Goal: Task Accomplishment & Management: Manage account settings

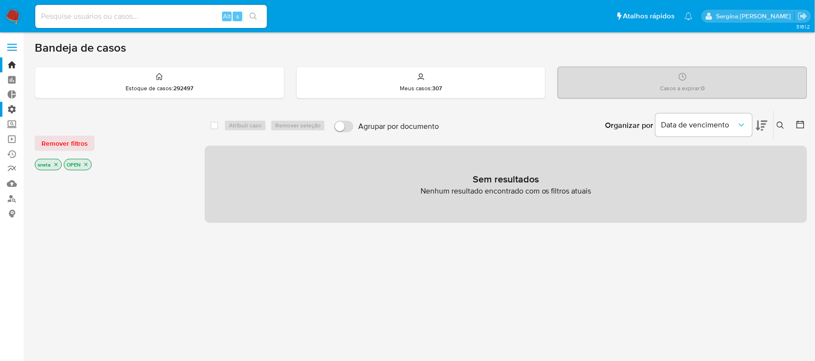
click at [9, 112] on label "Administração" at bounding box center [57, 109] width 115 height 15
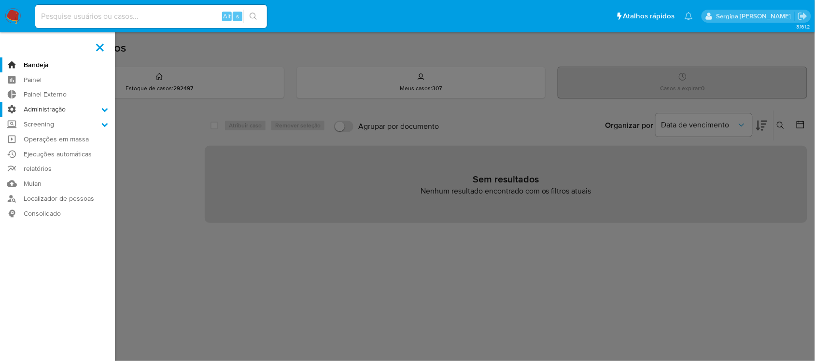
click at [0, 0] on input "Administração" at bounding box center [0, 0] width 0 height 0
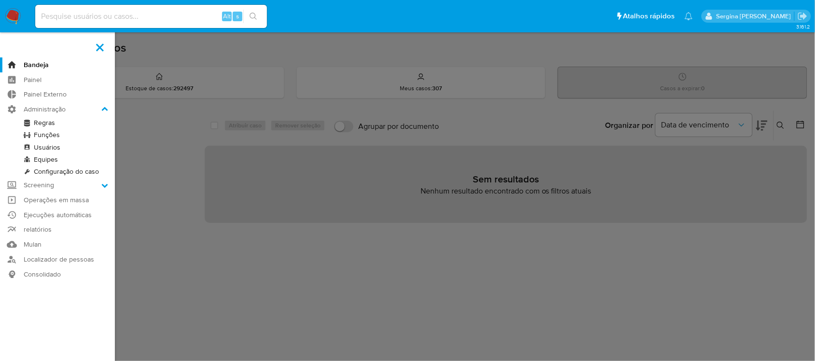
click at [51, 121] on link "Regras" at bounding box center [57, 123] width 115 height 12
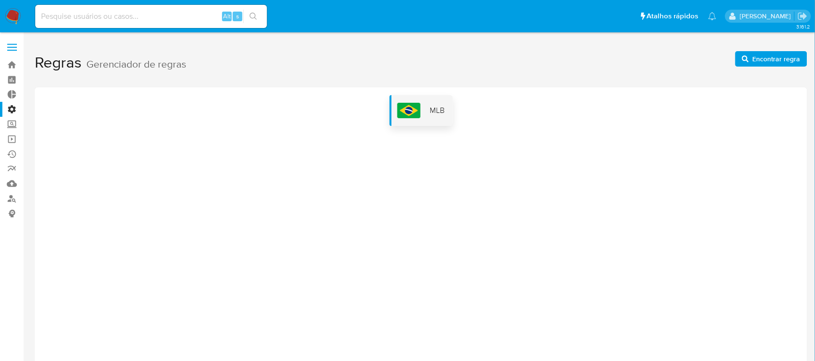
click at [389, 114] on div "MLB" at bounding box center [420, 110] width 63 height 31
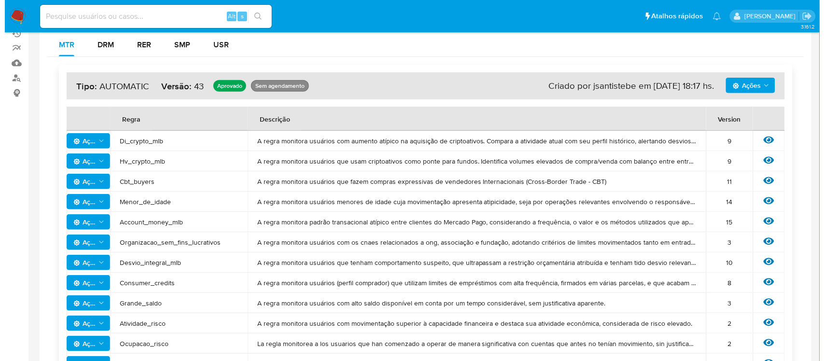
scroll to position [547, 0]
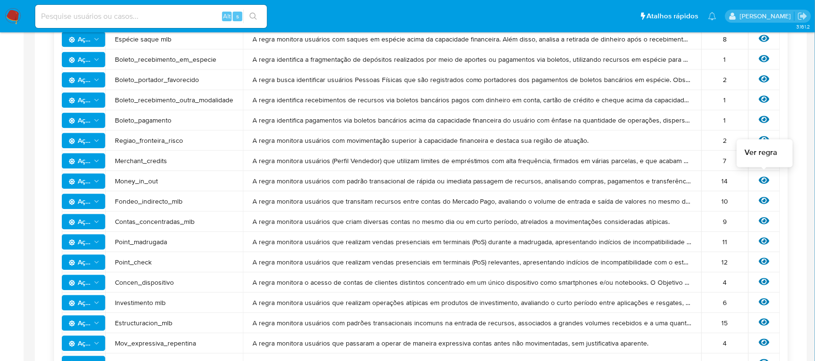
click at [762, 179] on icon at bounding box center [764, 180] width 11 height 11
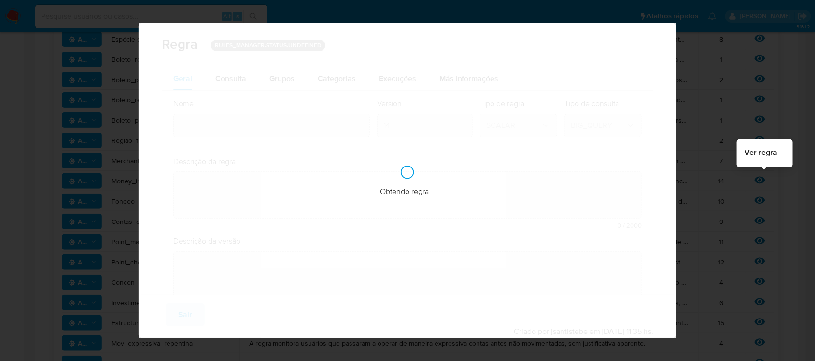
type input "Money_in_out"
type textarea "A regra monitora usuários com padrão transacional de rápida ou imediata passage…"
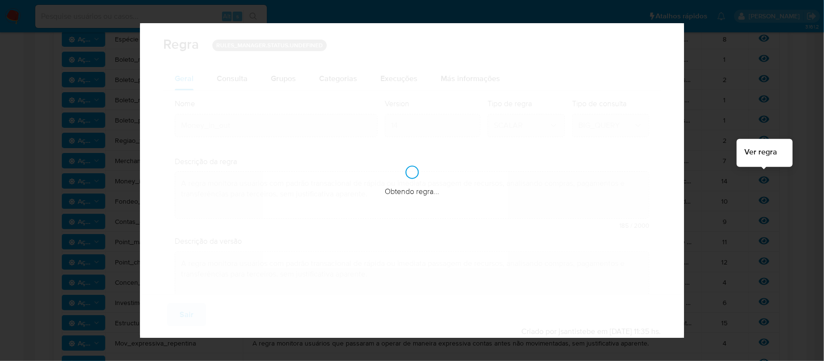
checkbox input "true"
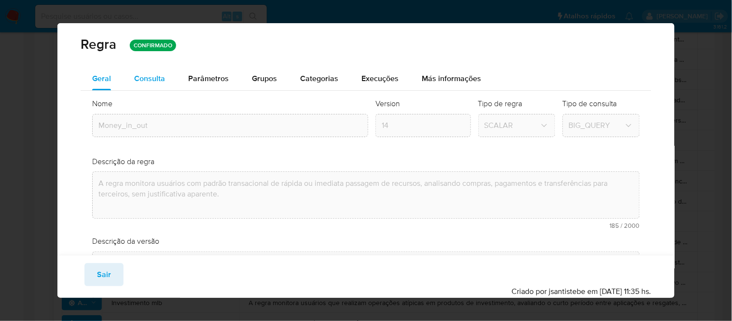
click at [146, 80] on span "Consulta" at bounding box center [149, 78] width 31 height 11
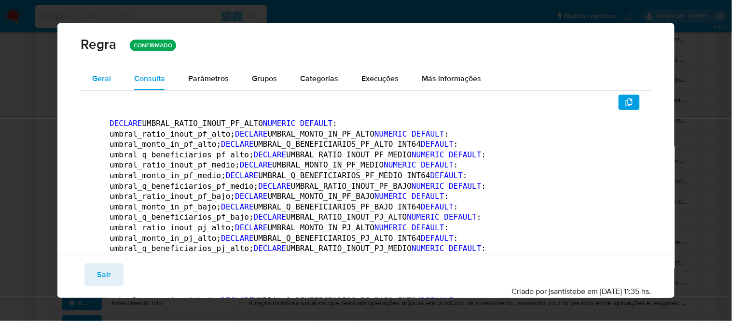
click at [99, 74] on span "Geral" at bounding box center [101, 78] width 19 height 11
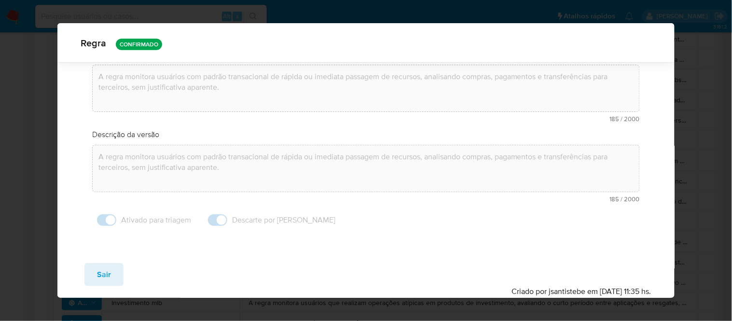
scroll to position [0, 0]
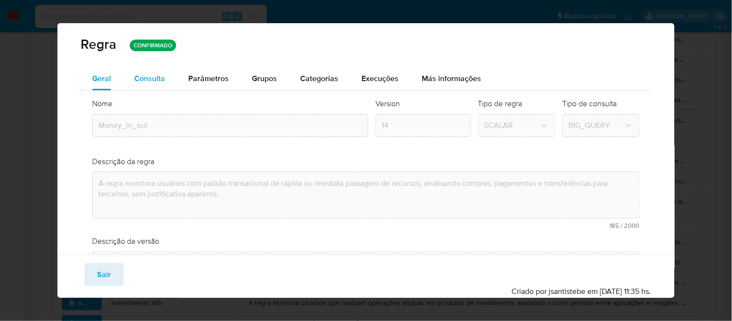
click at [148, 79] on span "Consulta" at bounding box center [149, 78] width 31 height 11
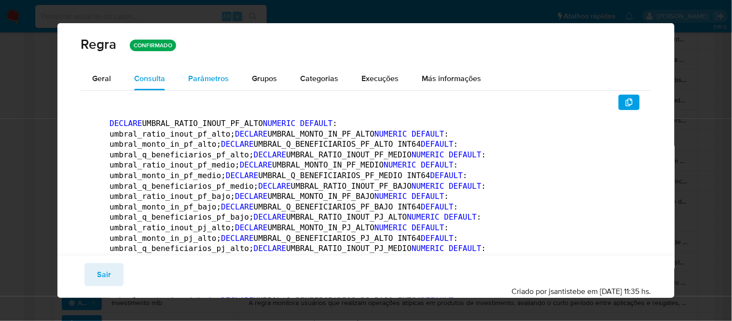
click at [199, 80] on span "Parâmetros" at bounding box center [208, 78] width 41 height 11
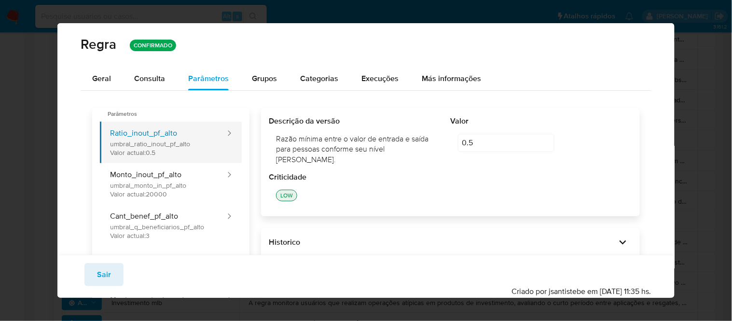
click at [146, 147] on button "Ratio_inout_pf_alto umbral_ratio_inout_pf_alto Valor actual: 0.5" at bounding box center [163, 142] width 126 height 41
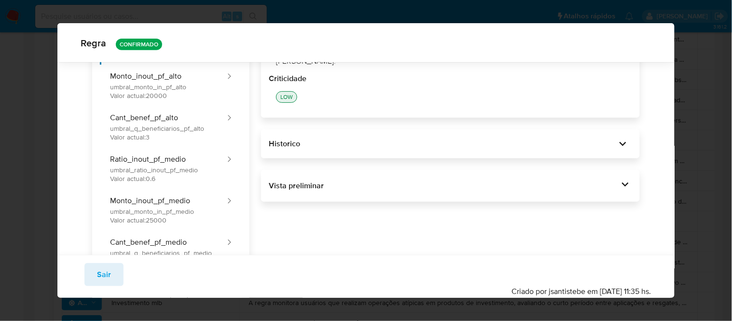
scroll to position [103, 0]
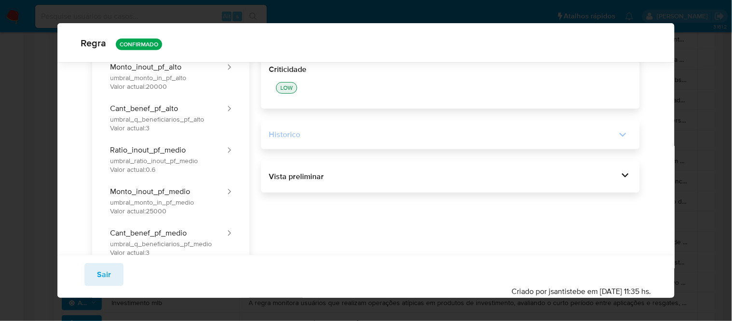
click at [616, 128] on icon at bounding box center [623, 135] width 14 height 14
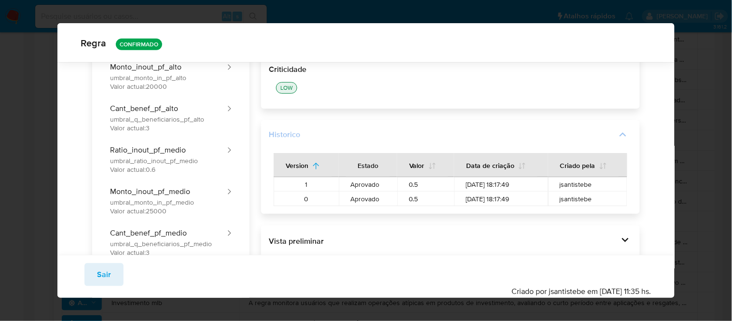
click at [618, 128] on icon at bounding box center [623, 135] width 14 height 14
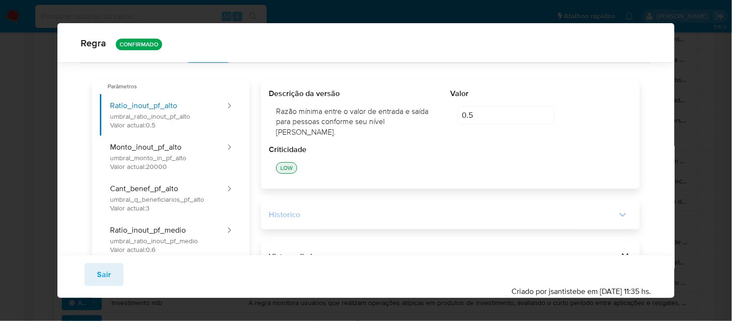
scroll to position [0, 0]
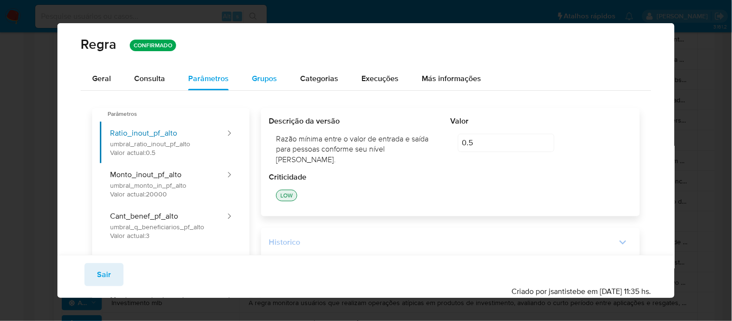
click at [256, 80] on span "Grupos" at bounding box center [264, 78] width 25 height 11
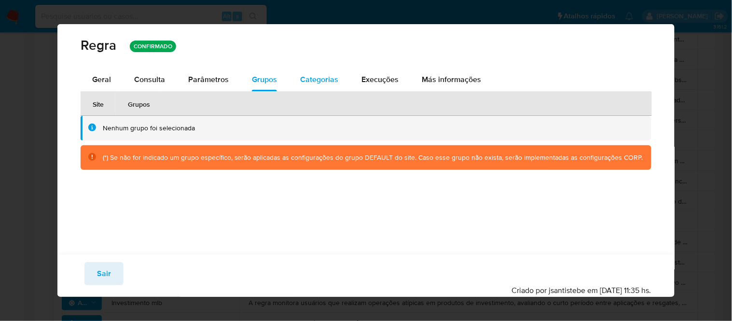
click at [311, 83] on span "Categorias" at bounding box center [319, 79] width 38 height 11
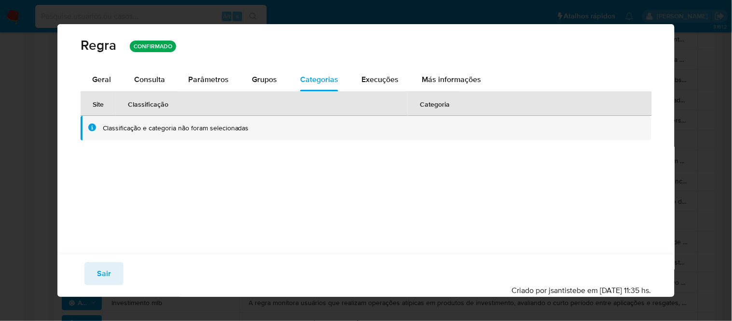
click at [370, 80] on span "Execuções" at bounding box center [379, 79] width 37 height 11
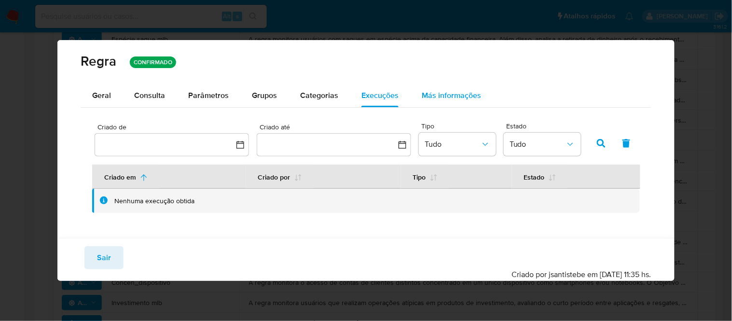
click at [444, 95] on span "Más informações" at bounding box center [451, 95] width 59 height 11
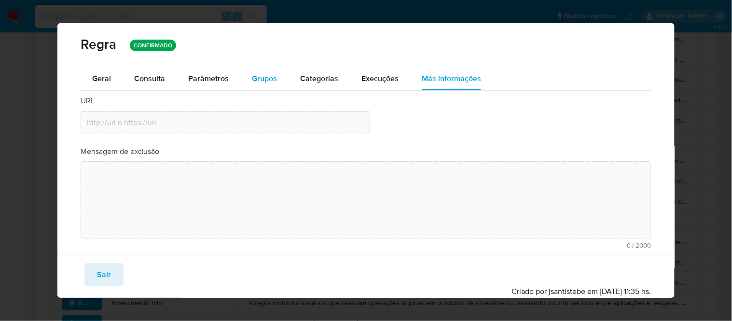
click at [259, 78] on span "Grupos" at bounding box center [264, 78] width 25 height 11
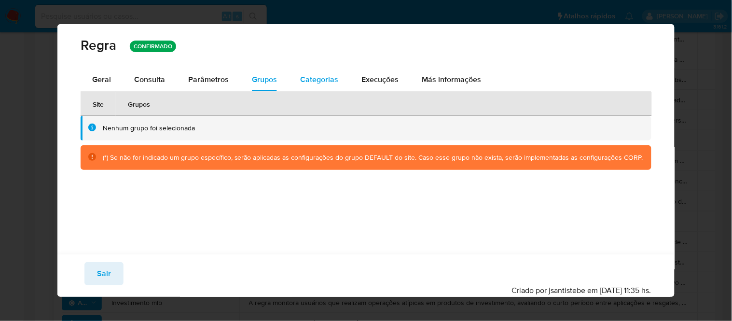
click at [318, 80] on span "Categorias" at bounding box center [319, 79] width 38 height 11
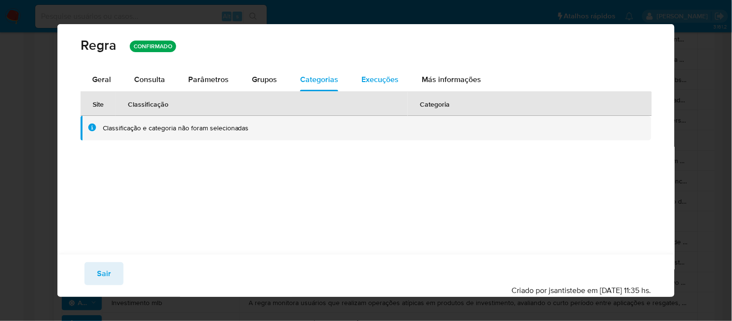
click at [365, 81] on span "Execuções" at bounding box center [379, 79] width 37 height 11
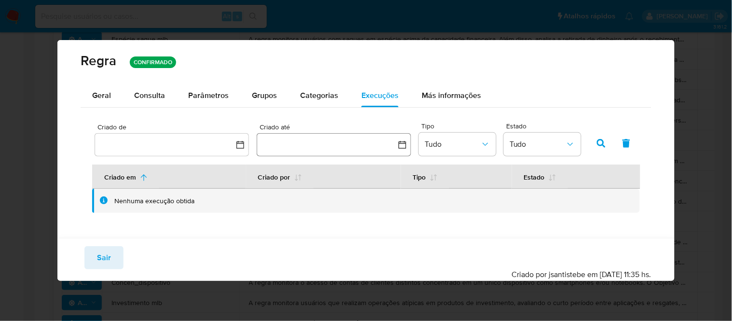
click at [406, 142] on icon "button" at bounding box center [403, 145] width 10 height 10
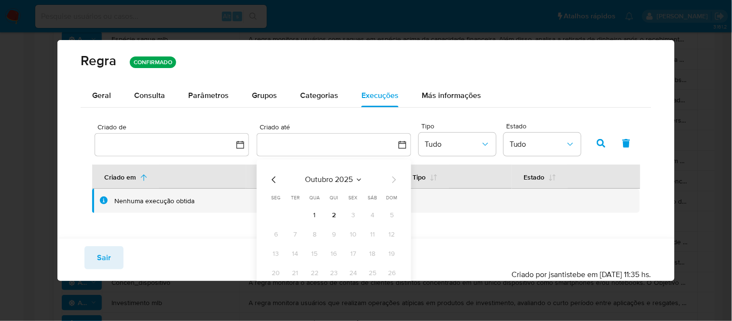
click at [274, 179] on icon "Mês anterior" at bounding box center [274, 180] width 12 height 12
click at [274, 213] on button "1" at bounding box center [275, 214] width 15 height 15
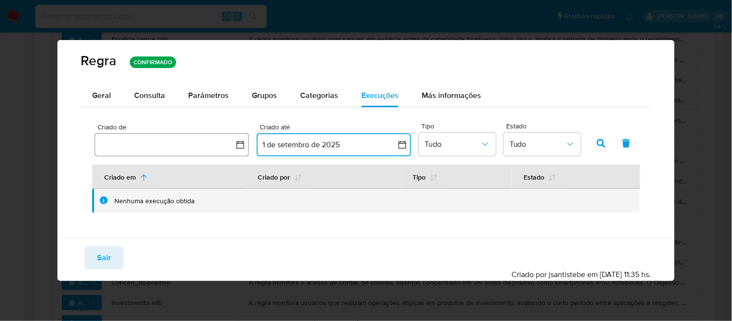
click at [244, 143] on icon "button" at bounding box center [240, 145] width 10 height 10
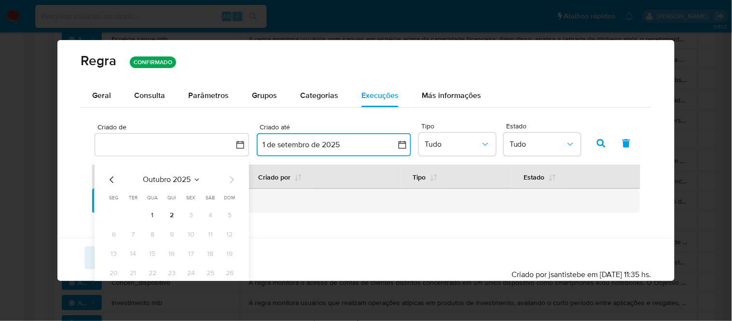
click at [109, 179] on icon "Mês anterior" at bounding box center [112, 180] width 12 height 12
click at [114, 216] on button "1" at bounding box center [113, 214] width 15 height 15
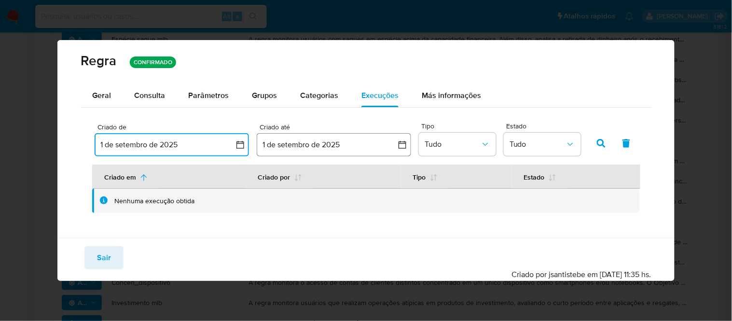
click at [408, 142] on button "1 de setembro de 2025" at bounding box center [334, 144] width 154 height 23
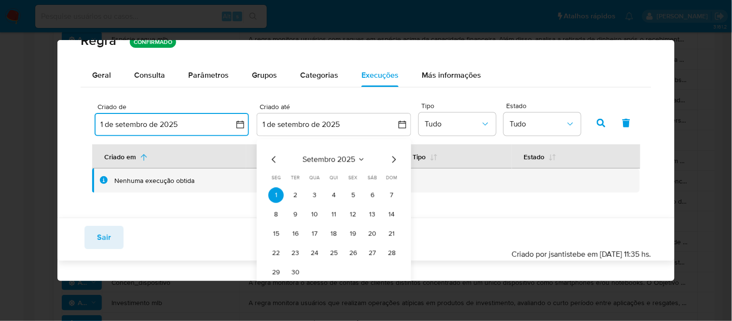
scroll to position [31, 0]
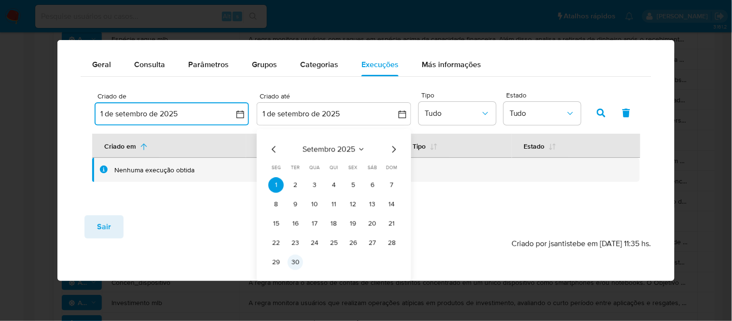
click at [294, 261] on button "30" at bounding box center [295, 261] width 15 height 15
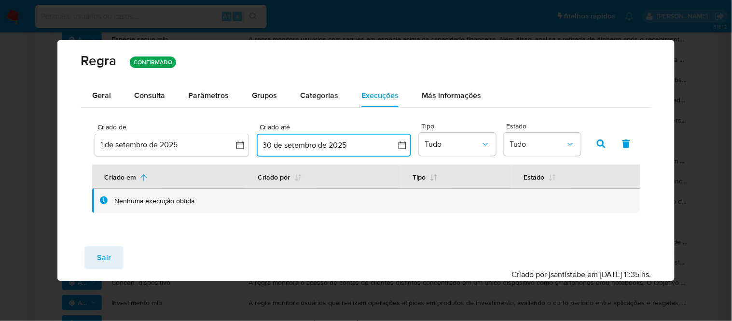
scroll to position [0, 0]
click at [605, 143] on icon "button" at bounding box center [601, 143] width 9 height 9
click at [235, 148] on icon "button" at bounding box center [240, 145] width 10 height 10
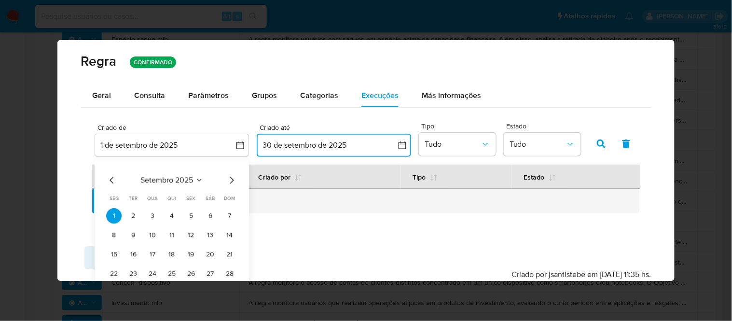
click at [108, 180] on icon "Mês anterior" at bounding box center [112, 180] width 12 height 12
click at [187, 213] on button "1" at bounding box center [190, 215] width 15 height 15
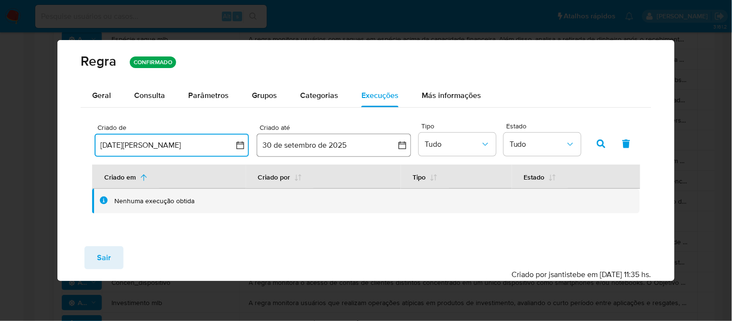
click at [321, 143] on button "30 de setembro de 2025" at bounding box center [334, 145] width 154 height 23
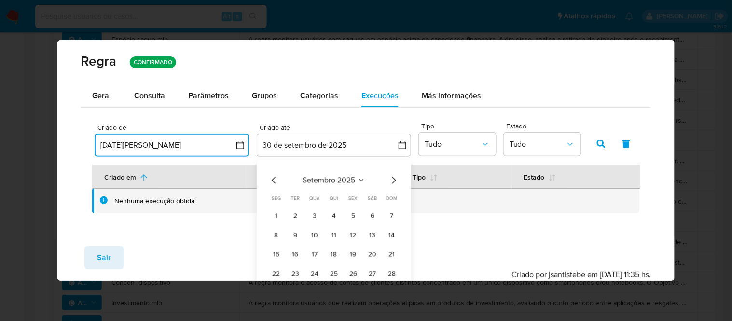
click at [277, 180] on icon "Mês anterior" at bounding box center [274, 180] width 12 height 12
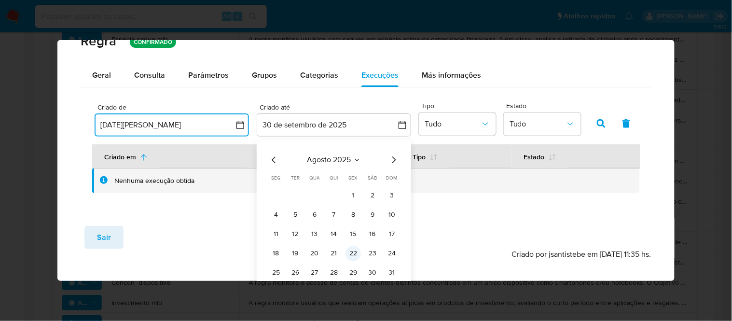
scroll to position [31, 0]
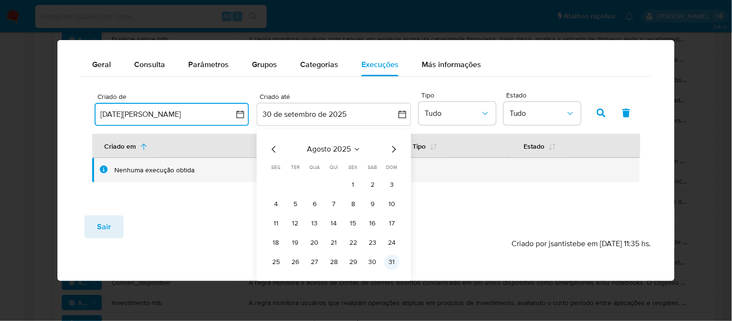
click at [392, 260] on button "31" at bounding box center [391, 261] width 15 height 15
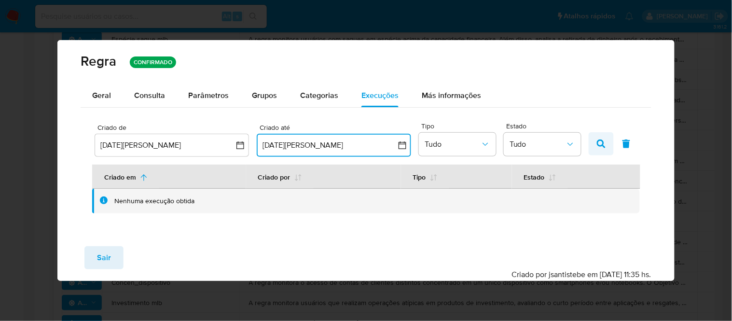
scroll to position [0, 0]
click at [601, 144] on icon "button" at bounding box center [601, 143] width 9 height 9
click at [440, 97] on span "Más informações" at bounding box center [451, 95] width 59 height 11
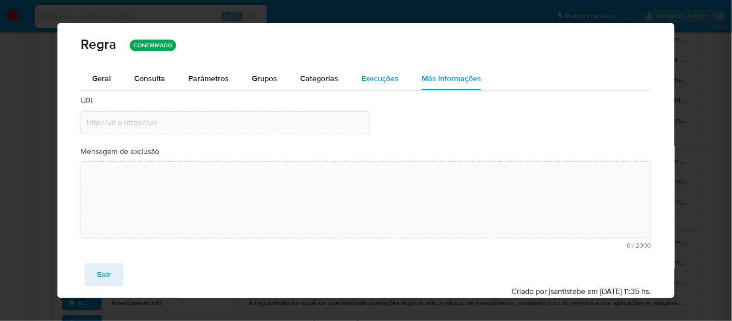
click at [379, 79] on span "Execuções" at bounding box center [379, 78] width 37 height 11
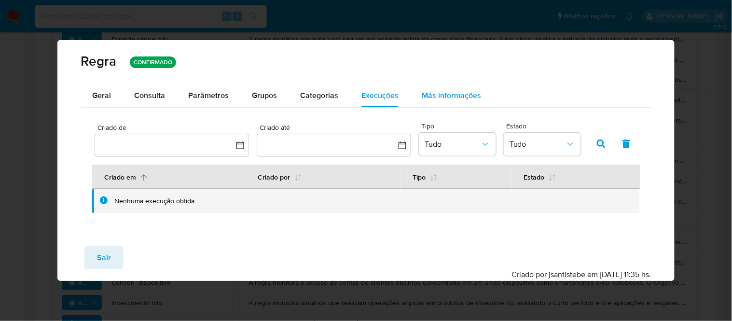
click at [456, 103] on div "Más informações" at bounding box center [451, 95] width 59 height 23
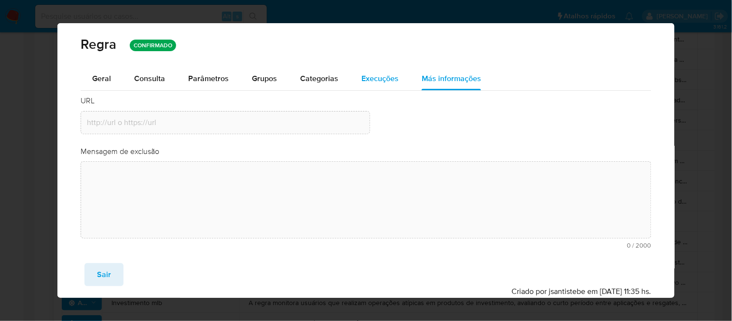
click at [370, 78] on span "Execuções" at bounding box center [379, 78] width 37 height 11
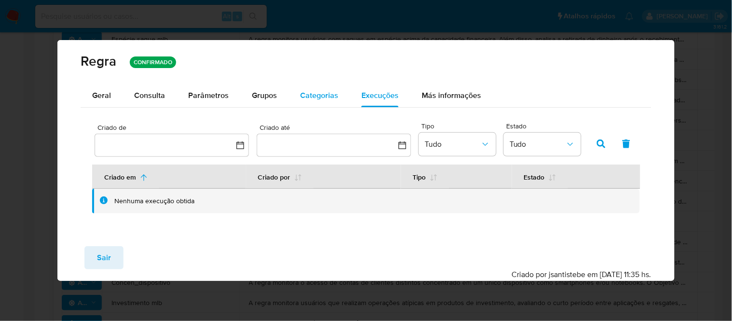
click at [319, 94] on span "Categorias" at bounding box center [319, 95] width 38 height 11
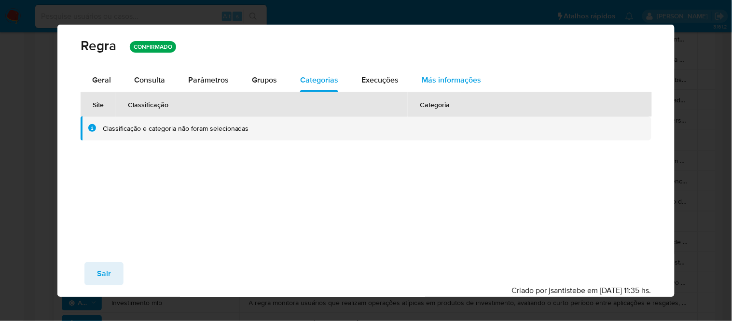
click at [438, 81] on span "Más informações" at bounding box center [451, 79] width 59 height 11
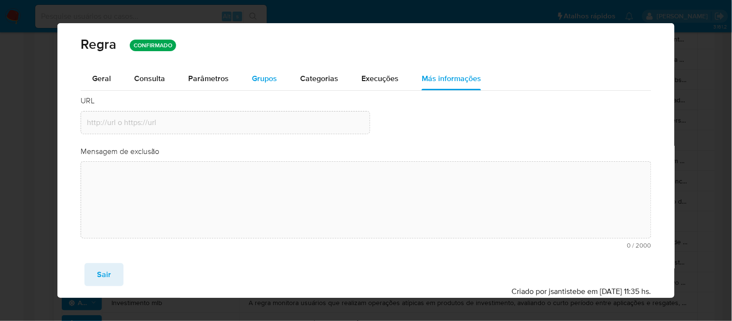
click at [264, 78] on span "Grupos" at bounding box center [264, 78] width 25 height 11
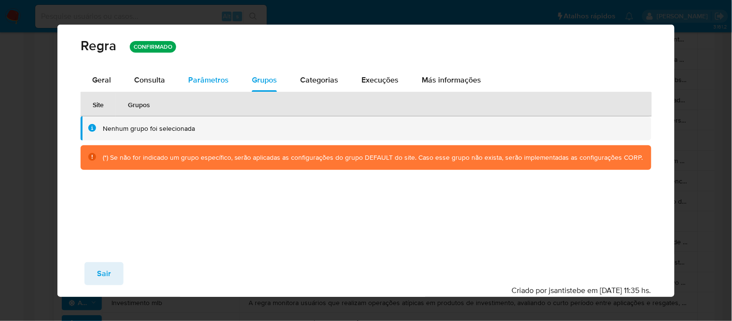
click at [209, 83] on span "Parâmetros" at bounding box center [208, 79] width 41 height 11
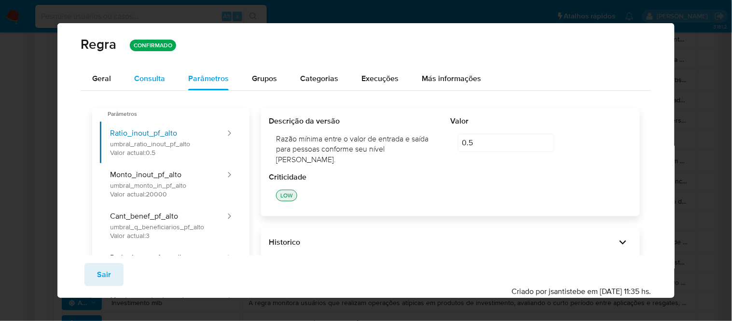
click at [147, 77] on span "Consulta" at bounding box center [149, 78] width 31 height 11
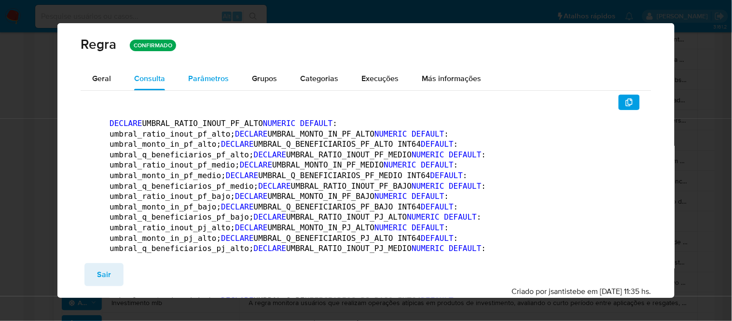
click at [199, 83] on span "Parâmetros" at bounding box center [208, 78] width 41 height 11
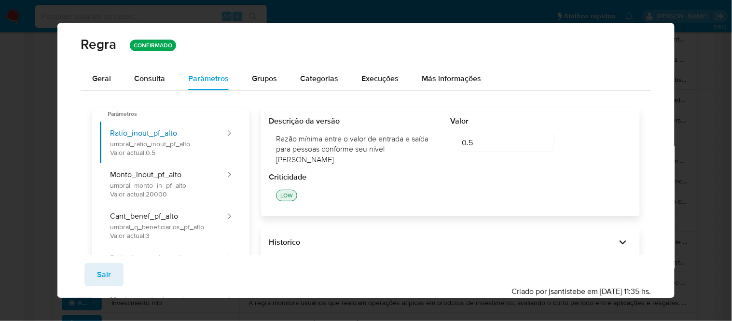
click at [34, 3] on div "Regra CONFIRMADO Geral Consulta Parâmetros Evidências Grupos Categorias Execuçõ…" at bounding box center [366, 160] width 732 height 321
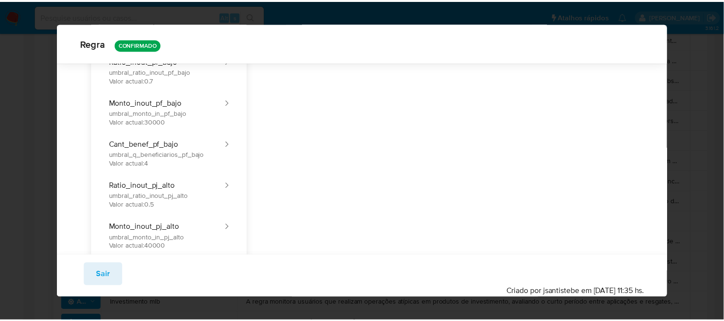
scroll to position [531, 0]
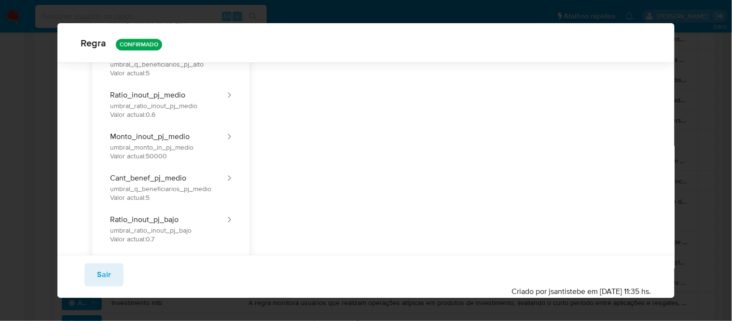
click at [105, 276] on span "Sair" at bounding box center [104, 274] width 14 height 21
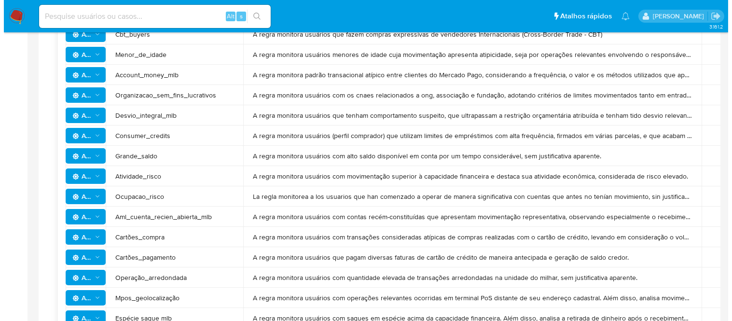
scroll to position [567, 0]
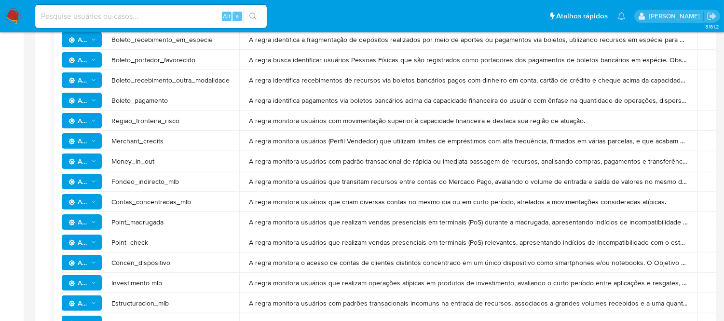
click at [90, 162] on icon "Ações" at bounding box center [93, 161] width 7 height 8
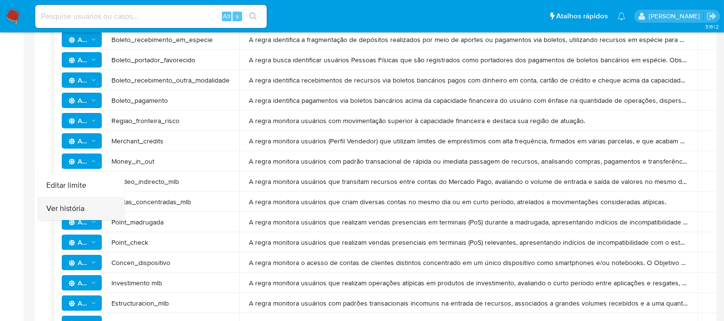
click at [69, 206] on button "Ver história" at bounding box center [81, 208] width 87 height 23
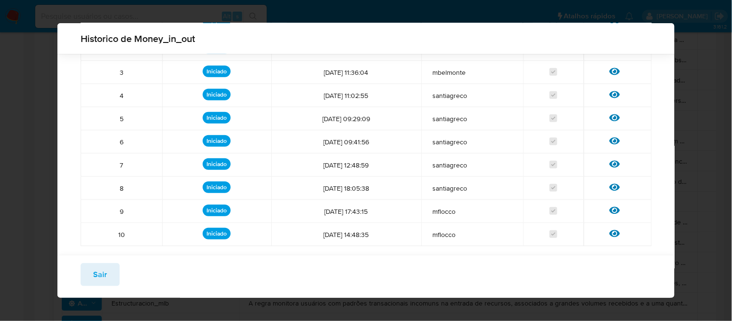
scroll to position [152, 0]
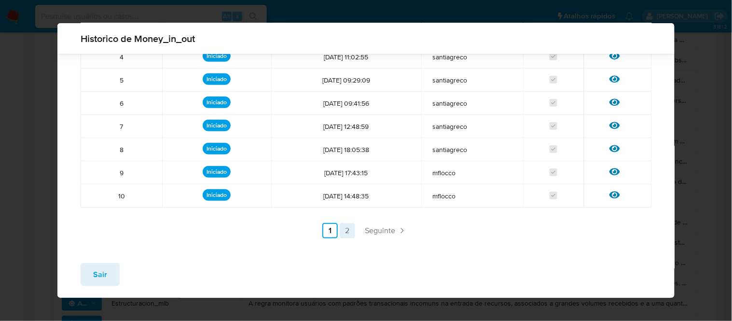
click at [344, 235] on link "2" at bounding box center [347, 230] width 15 height 15
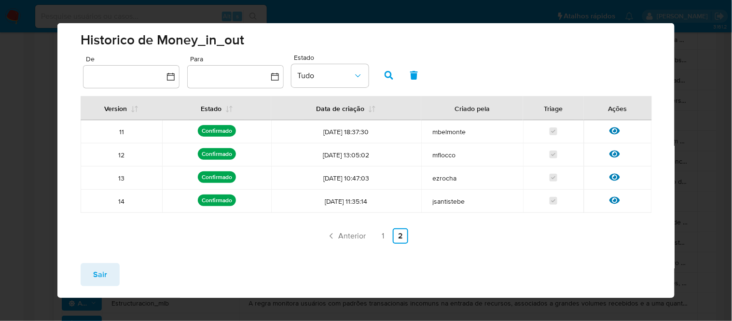
scroll to position [0, 0]
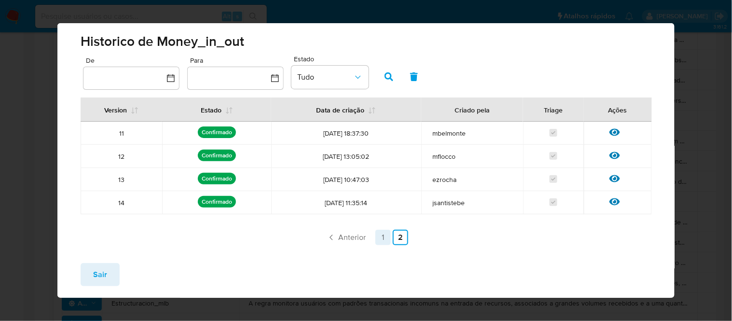
click at [375, 238] on link "1" at bounding box center [382, 237] width 15 height 15
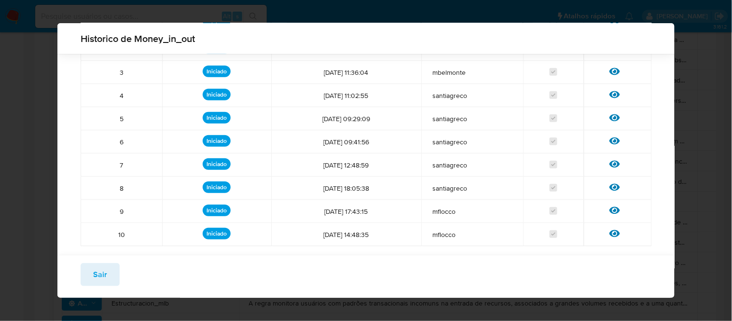
scroll to position [152, 0]
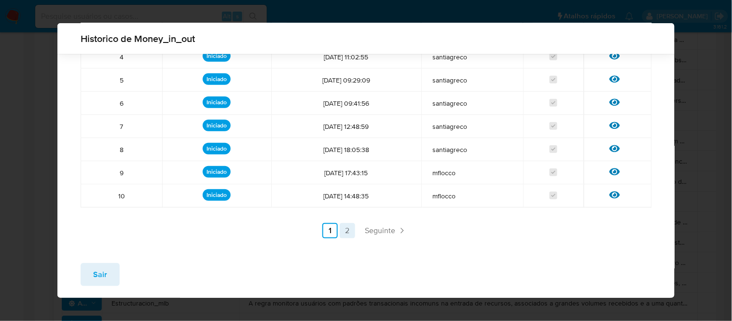
click at [341, 234] on link "2" at bounding box center [347, 230] width 15 height 15
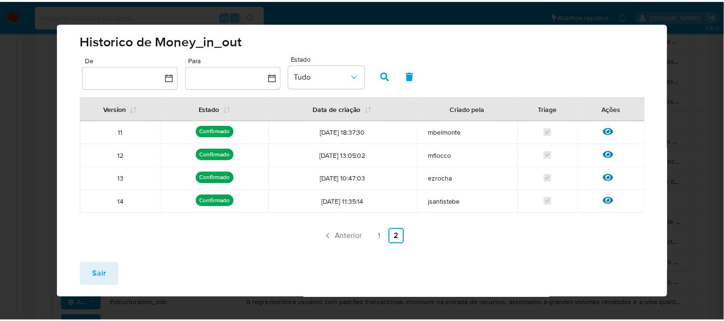
scroll to position [0, 0]
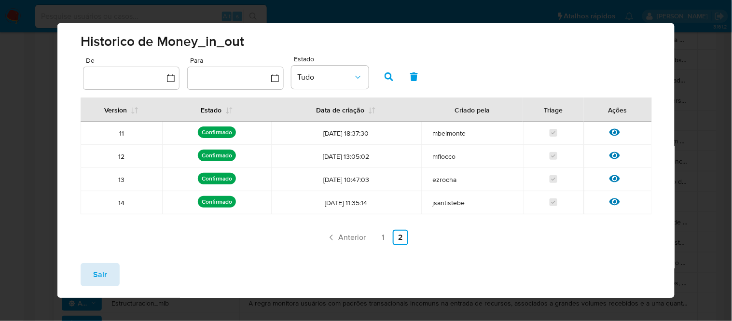
click at [102, 281] on span "Sair" at bounding box center [100, 274] width 14 height 21
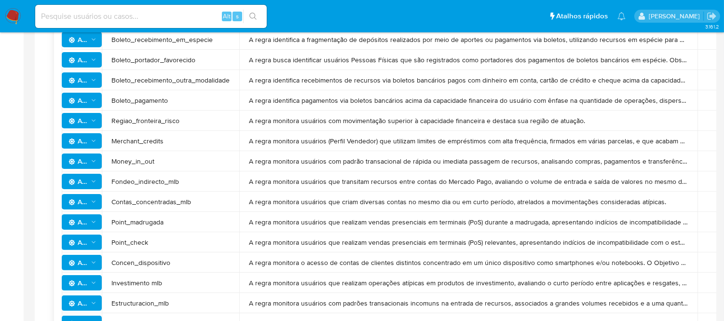
click at [92, 161] on icon "Ações" at bounding box center [93, 161] width 7 height 8
click at [71, 188] on button "Editar limite" at bounding box center [81, 185] width 87 height 23
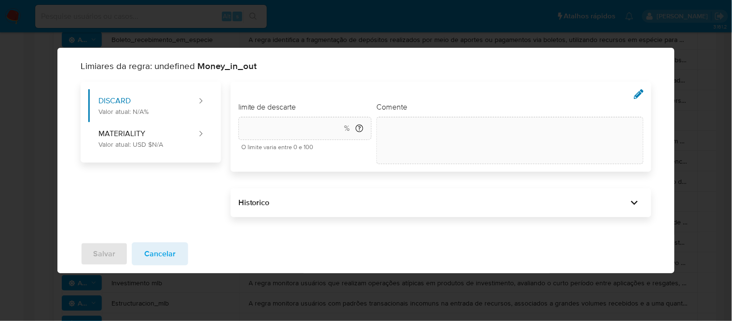
click at [617, 23] on div "Limiares da regra: undefined Money_in_out DISCARD Valor atual: N/A% MATERIALITY…" at bounding box center [366, 160] width 732 height 321
click at [160, 263] on span "Cancelar" at bounding box center [159, 253] width 31 height 21
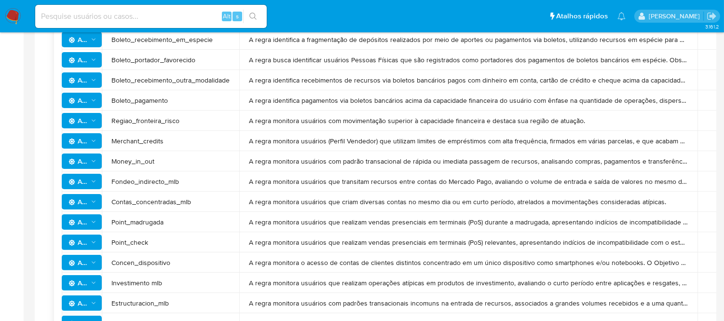
click at [88, 161] on span "Ações" at bounding box center [83, 161] width 28 height 14
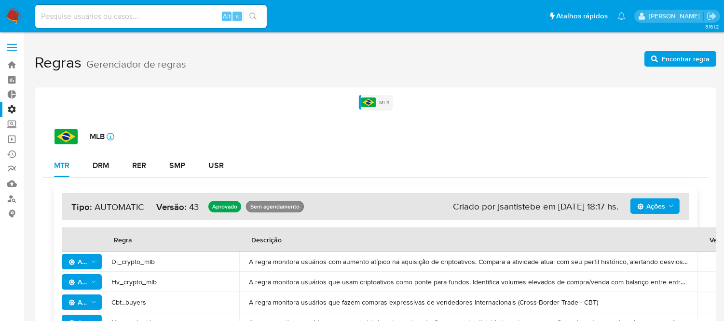
click at [13, 108] on label "Administração" at bounding box center [57, 109] width 115 height 15
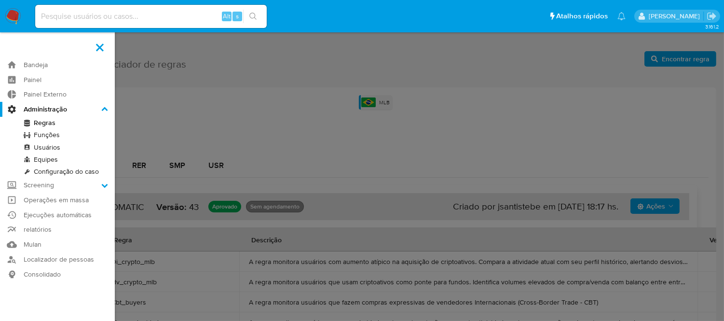
click at [0, 0] on input "Administração" at bounding box center [0, 0] width 0 height 0
click at [45, 122] on link "Regras" at bounding box center [57, 123] width 115 height 12
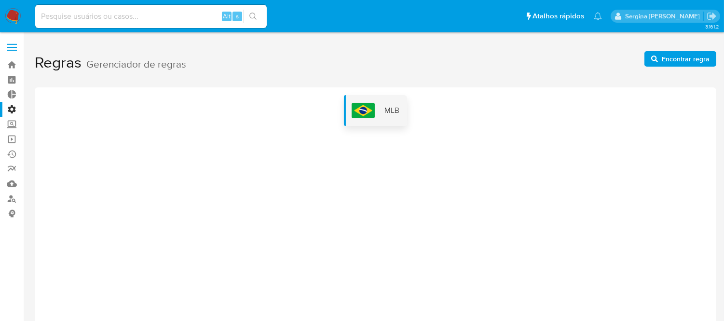
click at [373, 113] on img at bounding box center [363, 110] width 23 height 15
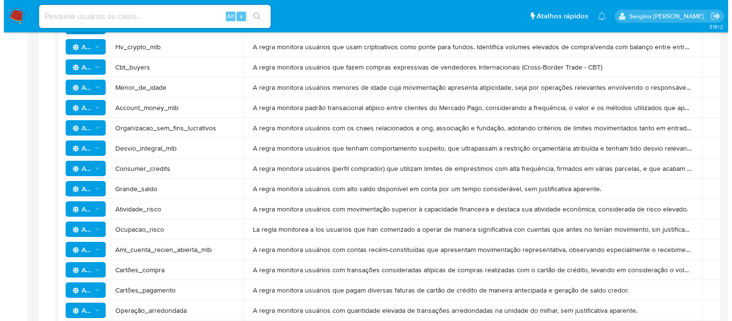
scroll to position [567, 0]
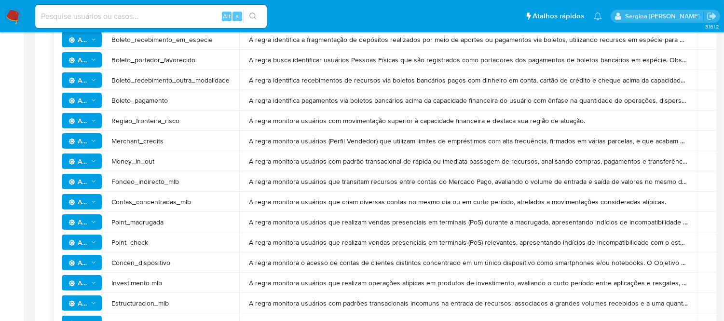
click at [95, 165] on span "Ações" at bounding box center [83, 161] width 28 height 14
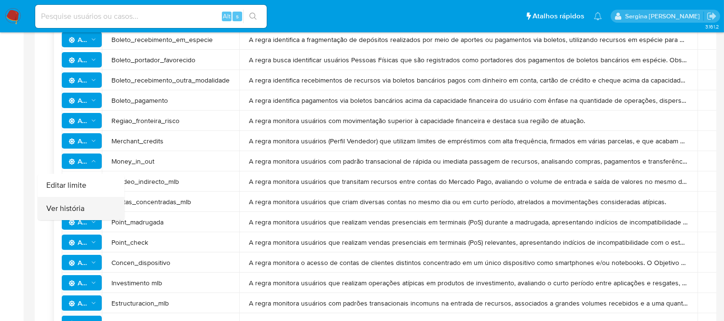
click at [84, 202] on button "Ver história" at bounding box center [81, 208] width 87 height 23
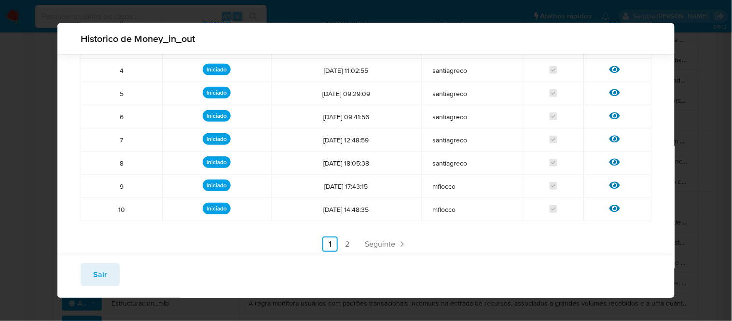
scroll to position [152, 0]
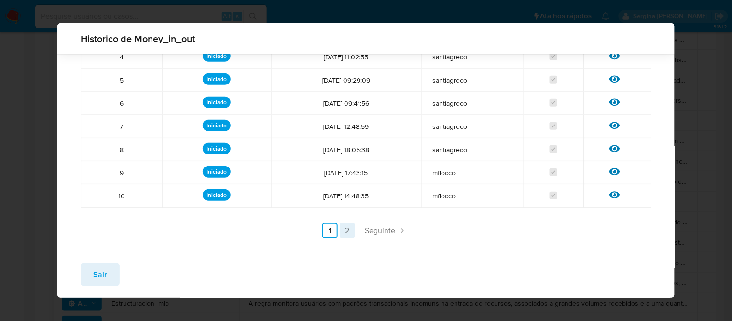
click at [344, 234] on link "2" at bounding box center [347, 230] width 15 height 15
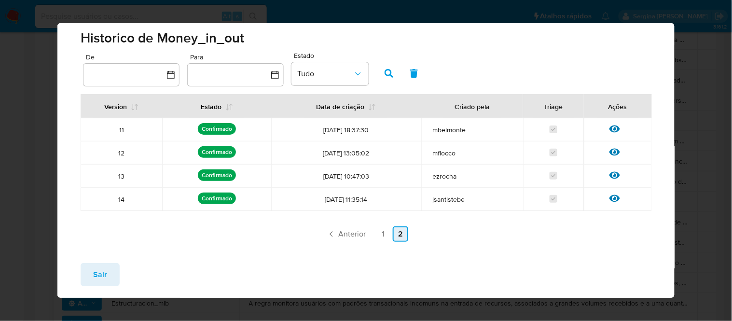
scroll to position [7, 0]
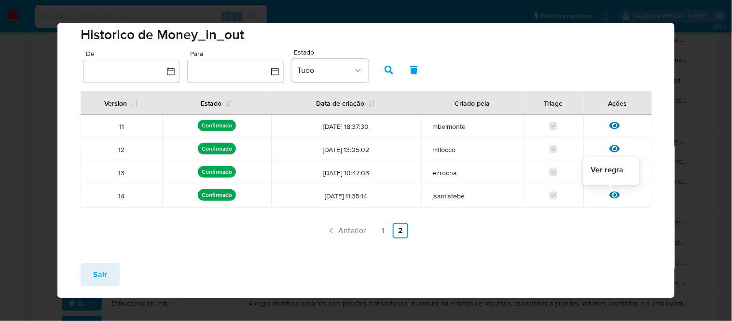
click at [609, 195] on icon at bounding box center [614, 195] width 11 height 7
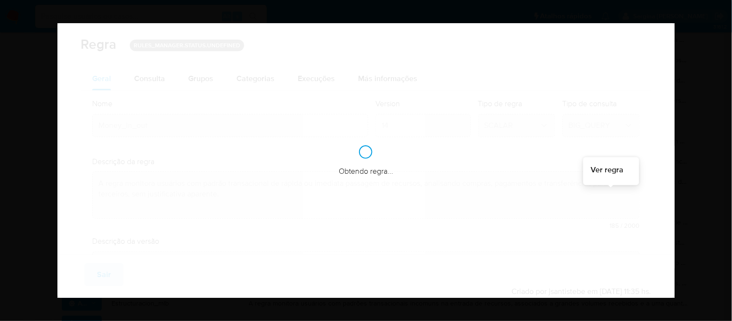
checkbox input "true"
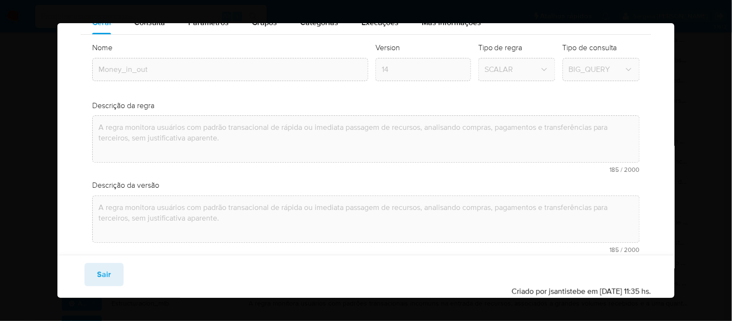
scroll to position [0, 0]
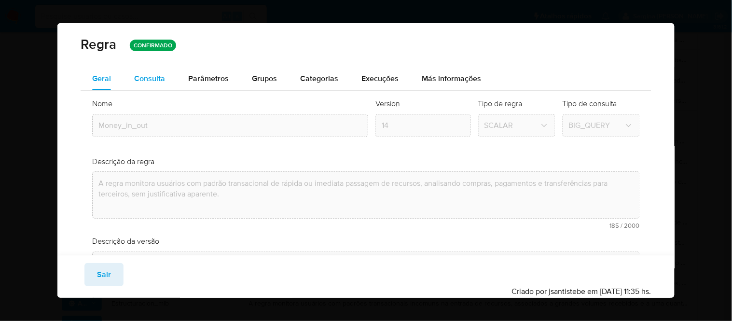
click at [150, 84] on div "Consulta" at bounding box center [149, 78] width 31 height 23
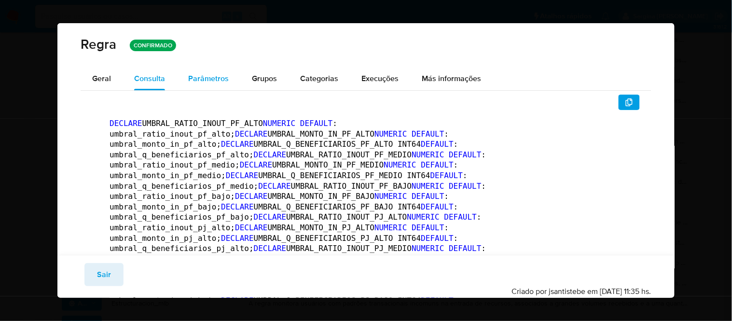
click at [199, 83] on span "Parâmetros" at bounding box center [208, 78] width 41 height 11
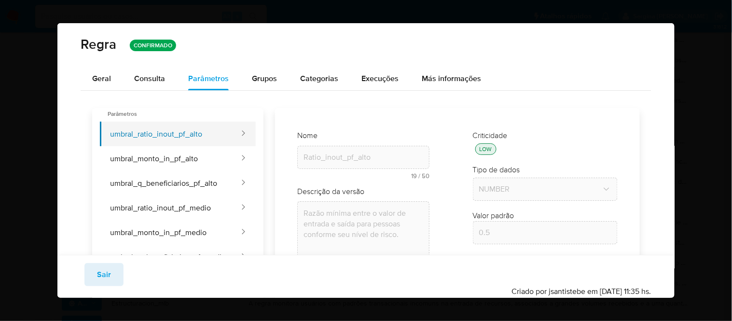
click at [182, 142] on button "umbral_ratio_inout_pf_alto" at bounding box center [170, 134] width 140 height 25
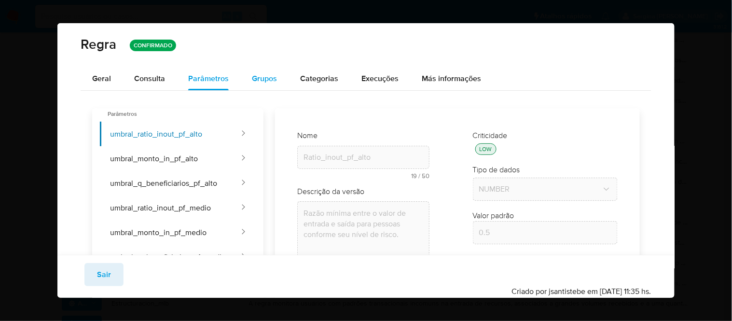
click at [254, 80] on span "Grupos" at bounding box center [264, 78] width 25 height 11
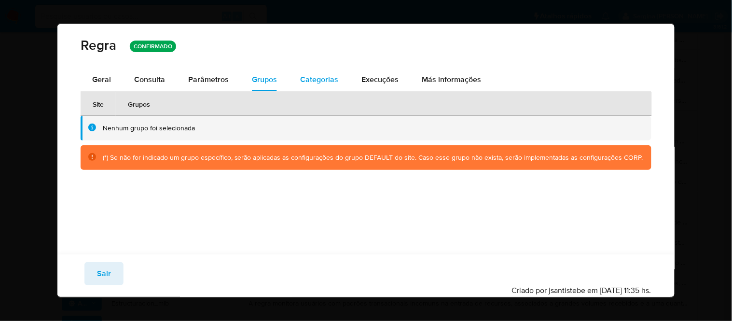
click at [309, 79] on span "Categorias" at bounding box center [319, 79] width 38 height 11
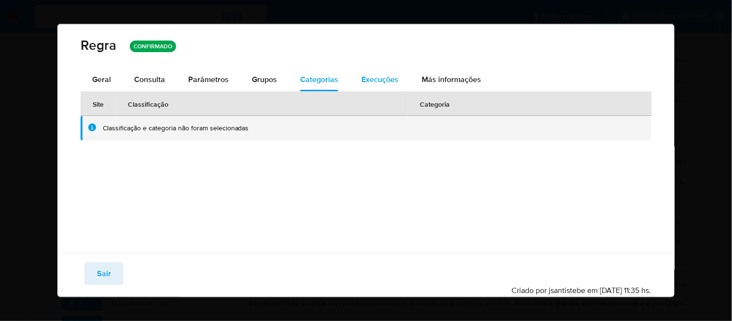
click at [382, 76] on span "Execuções" at bounding box center [379, 79] width 37 height 11
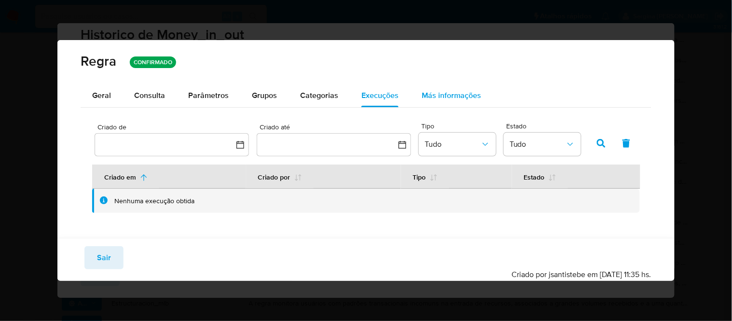
click at [441, 98] on span "Más informações" at bounding box center [451, 95] width 59 height 11
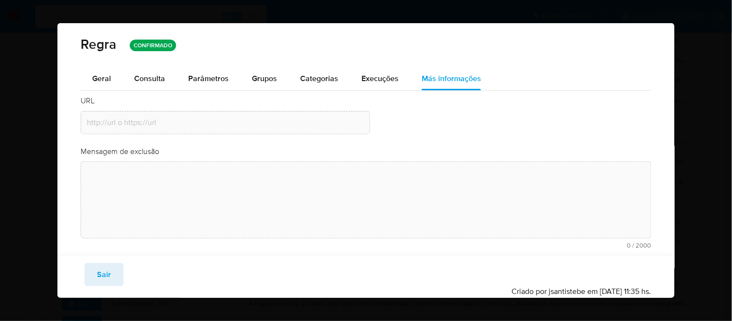
click at [372, 79] on span "Execuções" at bounding box center [379, 78] width 37 height 11
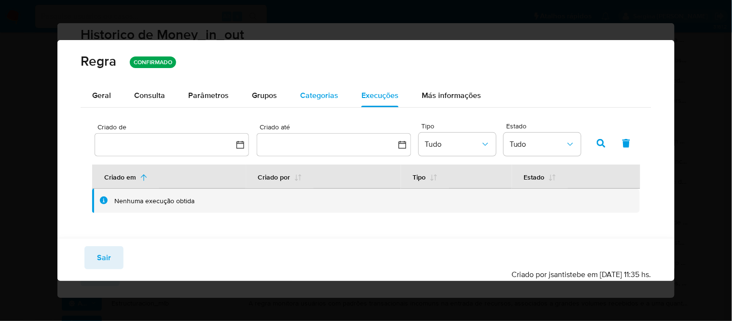
click at [320, 92] on span "Categorias" at bounding box center [319, 95] width 38 height 11
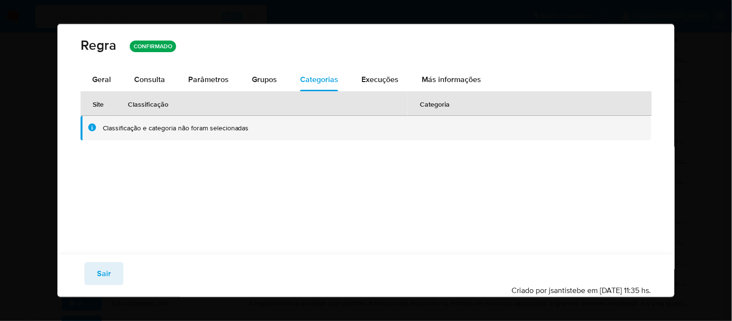
click at [7, 20] on div "Regra CONFIRMADO Geral Consulta Parâmetros Evidências Grupos Categorias Execuçõ…" at bounding box center [366, 160] width 732 height 321
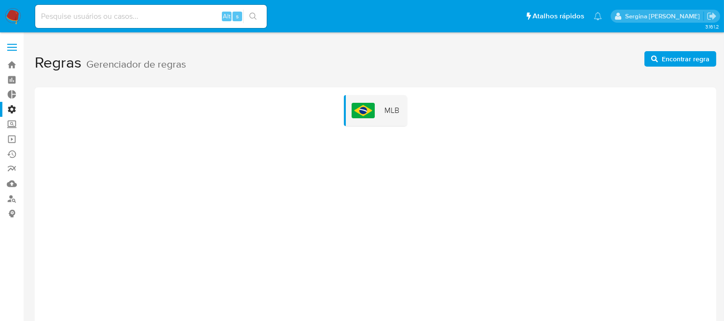
click at [11, 111] on label "Administração" at bounding box center [57, 109] width 115 height 15
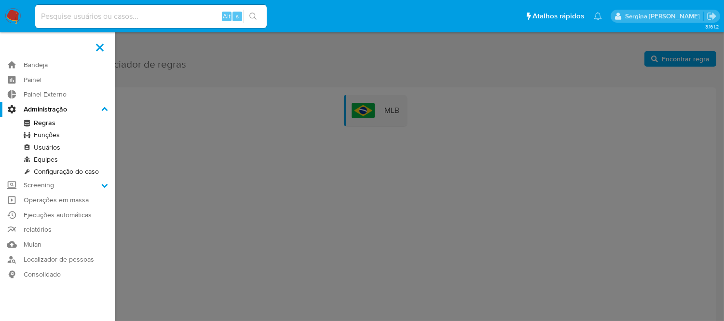
click at [0, 0] on input "Administração" at bounding box center [0, 0] width 0 height 0
click at [105, 190] on label "Screening" at bounding box center [57, 185] width 115 height 15
click at [0, 0] on input "Screening" at bounding box center [0, 0] width 0 height 0
click at [79, 136] on link "Gerenciador de Listas" at bounding box center [57, 138] width 115 height 12
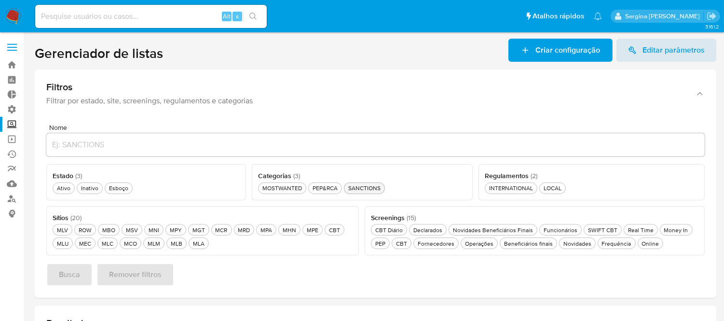
click at [371, 187] on div "SANCTIONS SANCTIONS" at bounding box center [364, 188] width 36 height 8
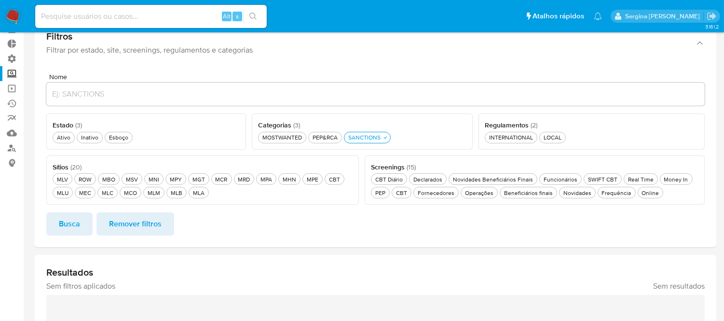
scroll to position [54, 0]
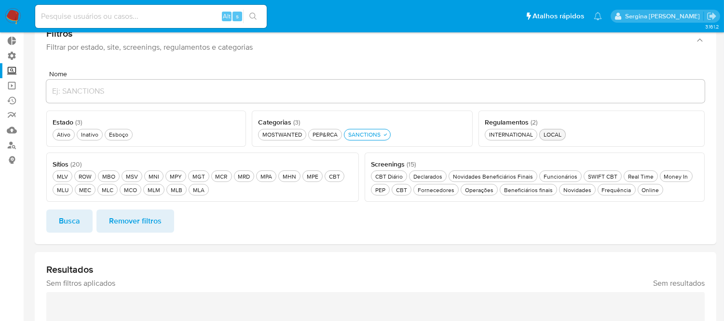
click at [551, 136] on div "LOCAL LOCAL" at bounding box center [553, 134] width 22 height 8
click at [643, 192] on div "Online Online" at bounding box center [650, 190] width 21 height 8
click at [628, 176] on div "Real Time Real Time" at bounding box center [640, 176] width 29 height 8
click at [79, 233] on div "Nome Estado ( 3 ) Este campo é obrigatório Ativo Ativo Inativo Inativo Esboço E…" at bounding box center [376, 153] width 682 height 181
click at [79, 222] on span "Busca" at bounding box center [69, 220] width 21 height 21
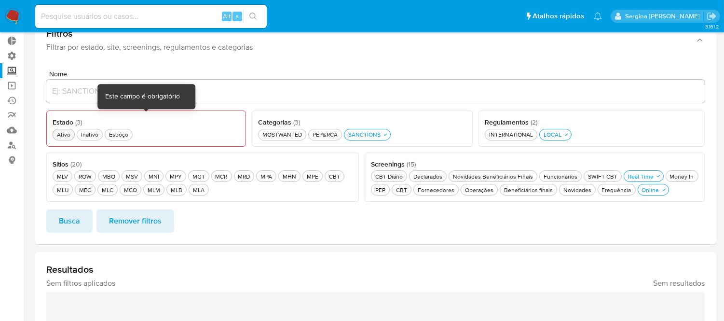
click at [67, 131] on div "Ativo Ativo" at bounding box center [63, 134] width 17 height 8
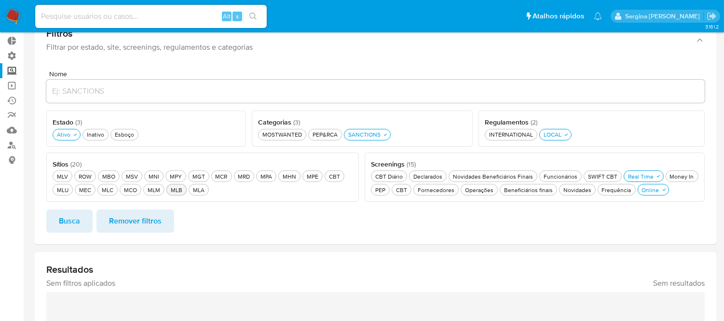
click at [175, 190] on div "MLB MLB" at bounding box center [176, 190] width 15 height 8
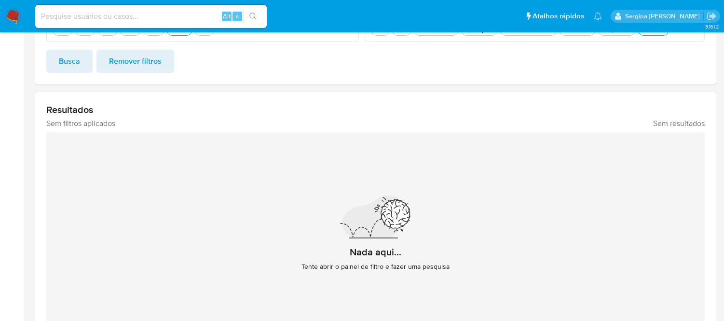
scroll to position [214, 0]
click at [78, 64] on span "Busca" at bounding box center [69, 60] width 21 height 21
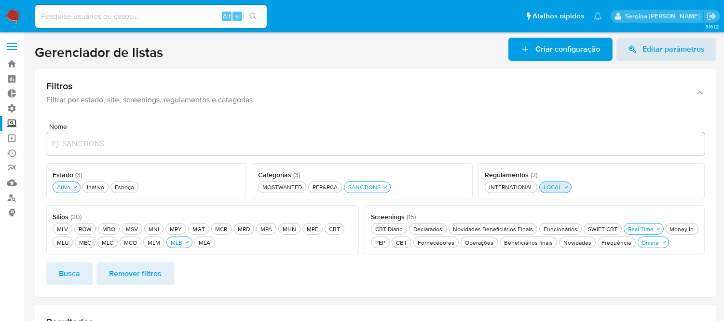
scroll to position [0, 0]
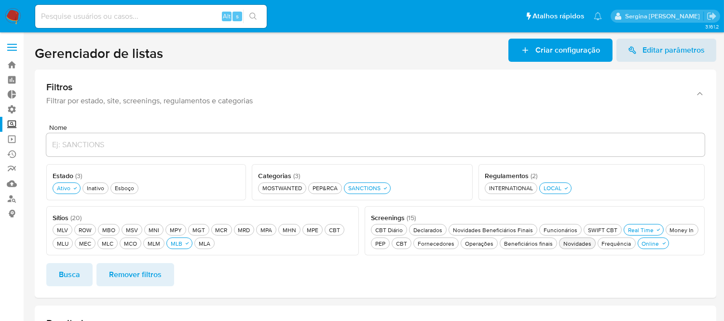
click at [571, 242] on div "Novidades Novidades" at bounding box center [578, 243] width 32 height 8
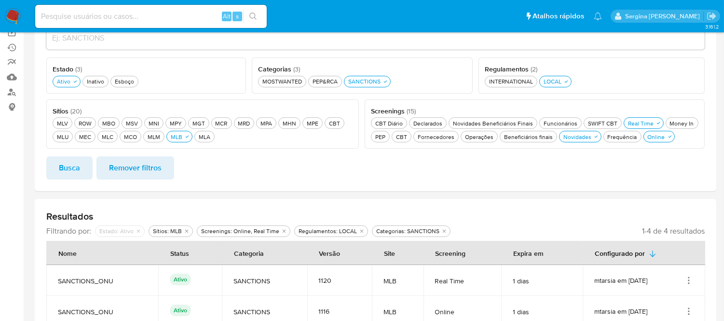
scroll to position [54, 0]
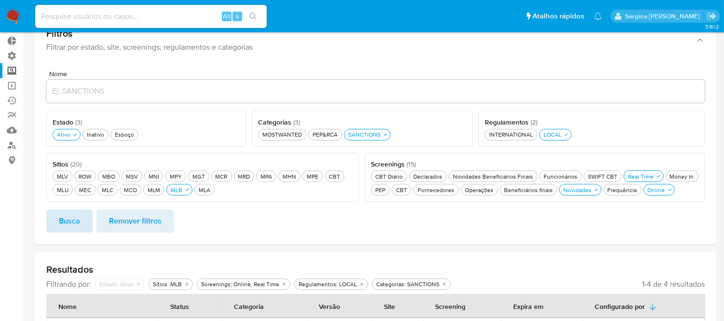
click at [65, 232] on span "Busca" at bounding box center [69, 220] width 21 height 21
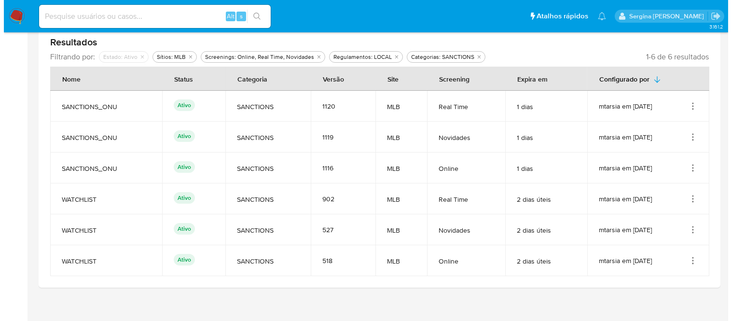
scroll to position [288, 0]
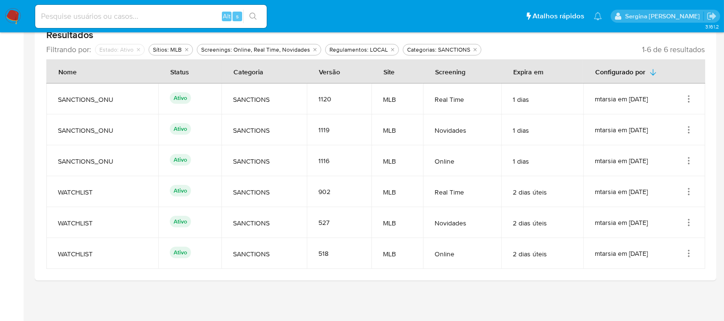
click at [688, 97] on icon "Ações" at bounding box center [689, 99] width 10 height 10
click at [663, 129] on button "Ver detalhes" at bounding box center [650, 122] width 87 height 26
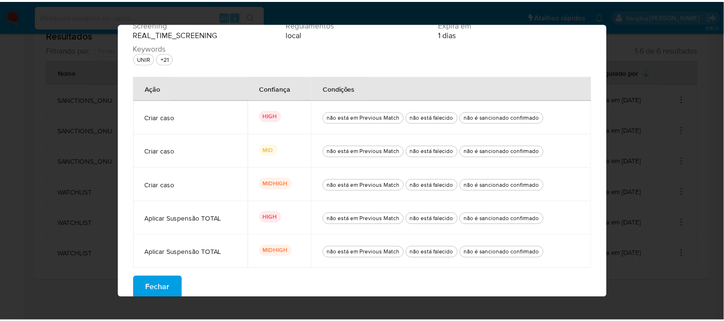
scroll to position [66, 0]
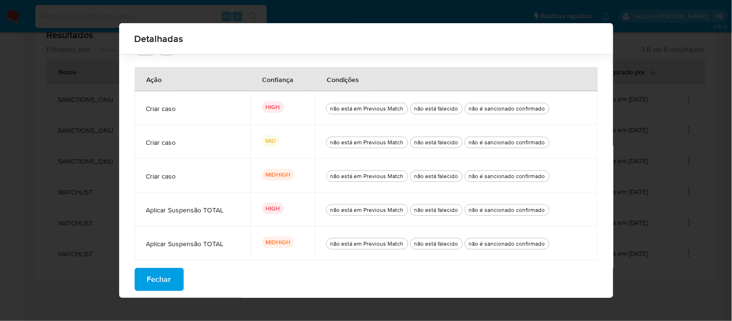
click at [162, 285] on span "Fechar" at bounding box center [159, 279] width 24 height 21
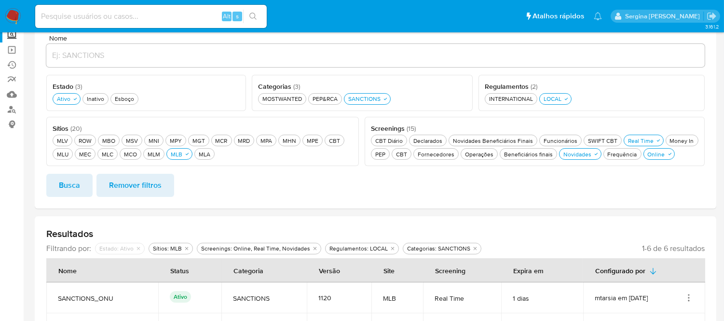
scroll to position [0, 0]
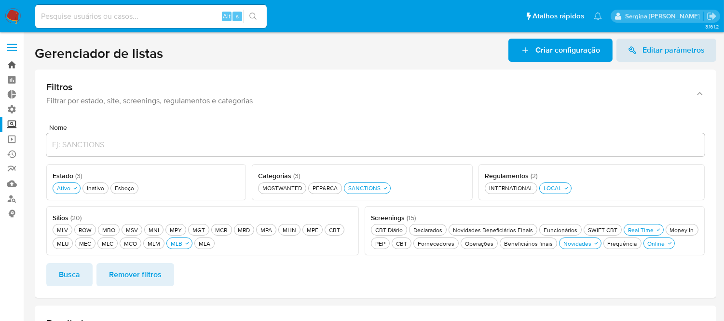
click at [15, 66] on link "Bandeja" at bounding box center [57, 64] width 115 height 15
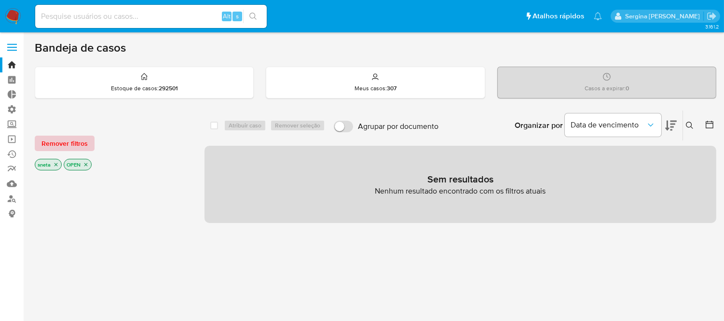
click at [61, 139] on span "Remover filtros" at bounding box center [64, 144] width 46 height 14
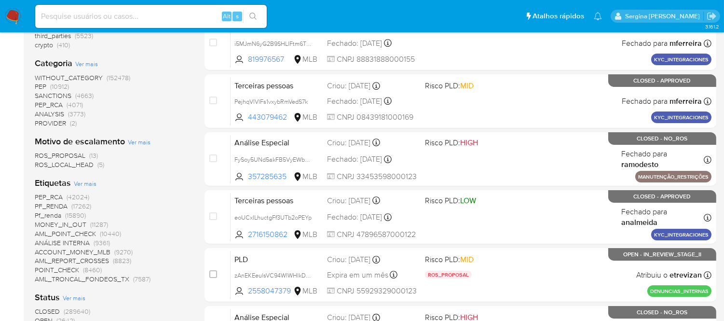
scroll to position [185, 0]
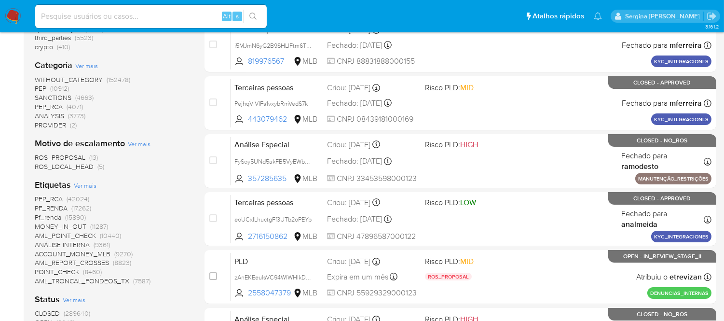
click at [84, 64] on span "Ver mais" at bounding box center [86, 65] width 23 height 9
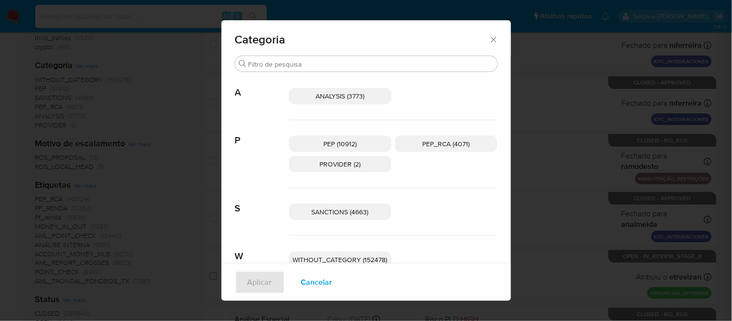
click at [176, 138] on div "Categoria Buscar A ANALYSIS (3773) P PEP (10912) PEP_RCA (4071) PROVIDER (2) S …" at bounding box center [366, 160] width 732 height 321
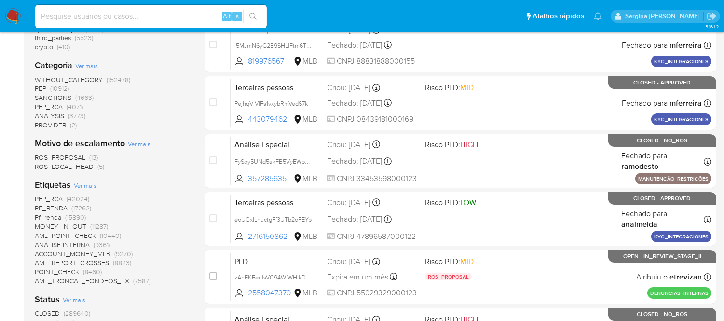
click at [55, 97] on span "SANCTIONS" at bounding box center [53, 98] width 37 height 10
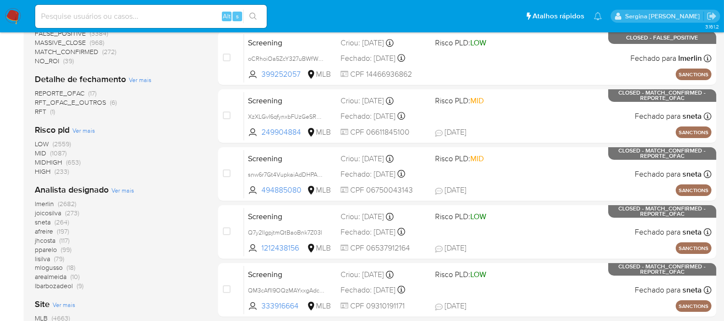
scroll to position [400, 0]
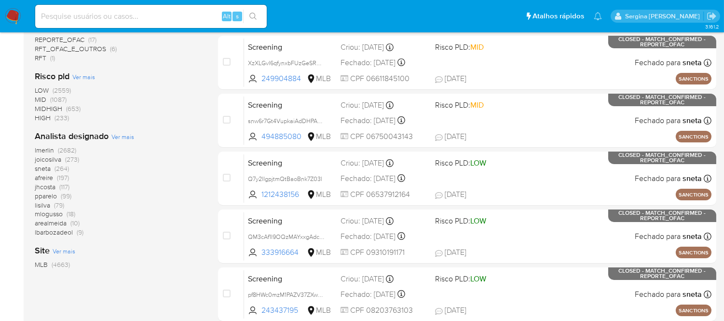
click at [37, 262] on span "MLB" at bounding box center [41, 265] width 13 height 10
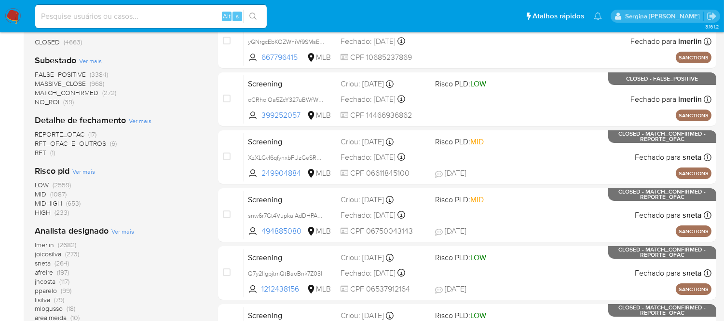
scroll to position [292, 0]
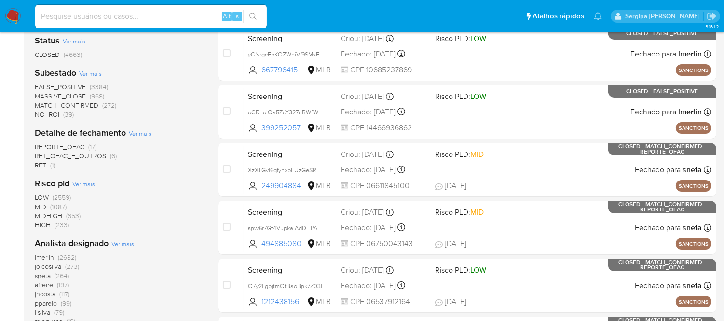
click at [41, 163] on span "RFT" at bounding box center [41, 165] width 12 height 10
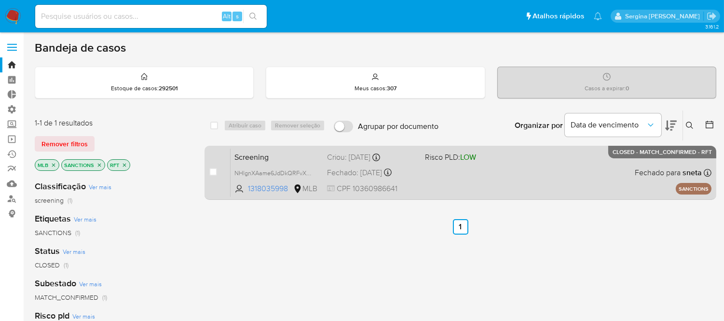
click at [480, 185] on div "Screening NHlgnXAame6JdDkQRFvXnX3h 1318035998 MLB Risco PLD: LOW Criou: [DATE] …" at bounding box center [471, 172] width 481 height 49
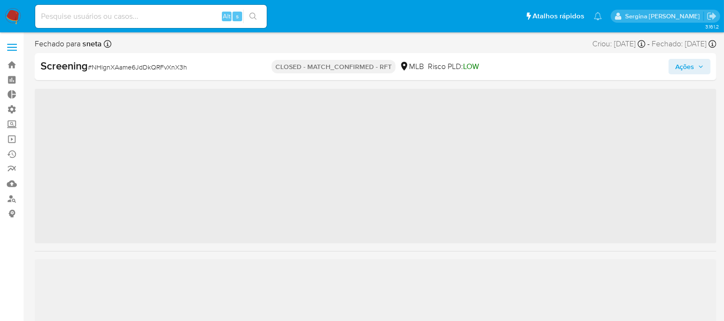
scroll to position [500, 0]
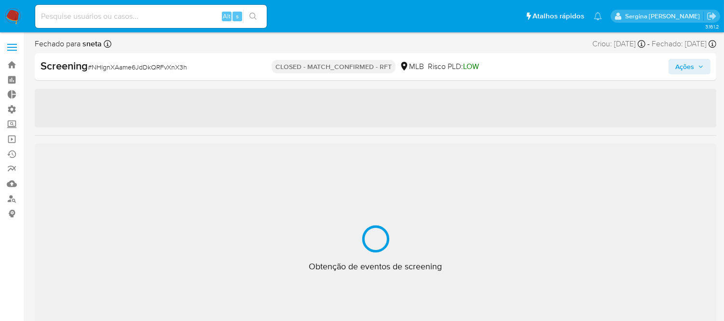
select select "10"
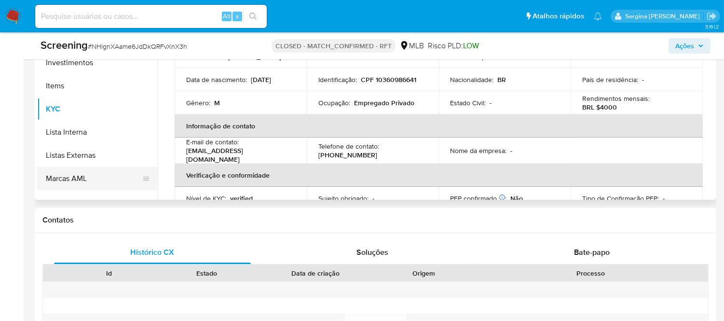
scroll to position [233, 0]
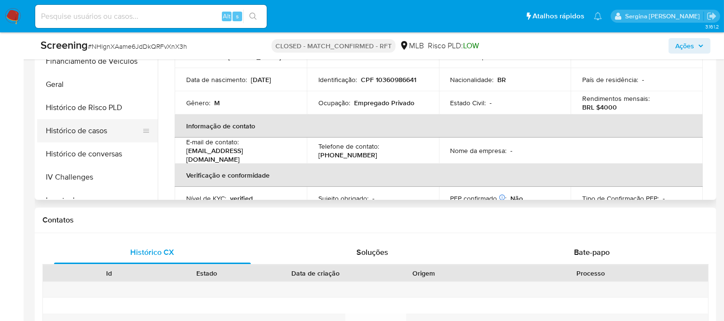
click at [90, 134] on button "Histórico de casos" at bounding box center [93, 130] width 113 height 23
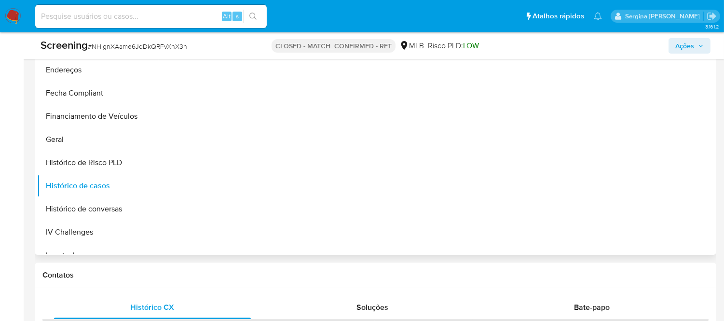
scroll to position [428, 0]
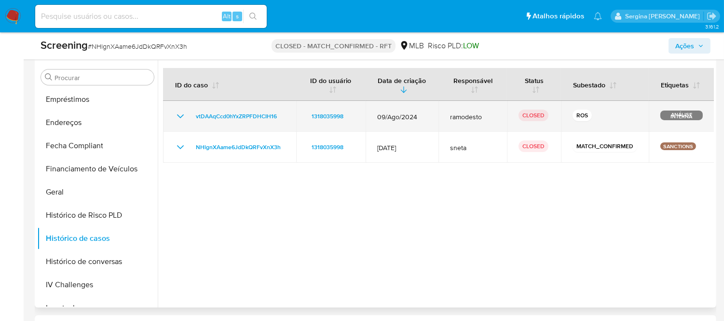
drag, startPoint x: 177, startPoint y: 114, endPoint x: 176, endPoint y: 106, distance: 7.8
click at [177, 106] on td "vtDAAqCcd0hYxZRPFDHCIH16" at bounding box center [229, 116] width 133 height 31
click at [181, 115] on icon "Mostrar/Ocultar" at bounding box center [181, 117] width 12 height 12
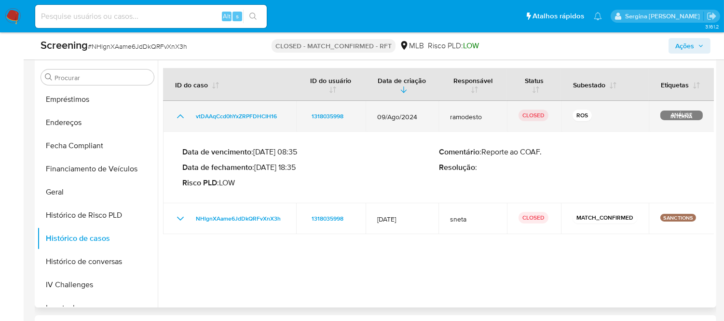
click at [179, 113] on icon "Mostrar/Ocultar" at bounding box center [181, 117] width 12 height 12
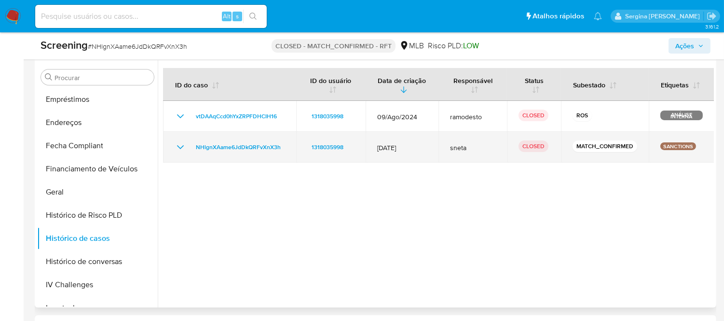
click at [180, 151] on icon "Mostrar/Ocultar" at bounding box center [181, 147] width 12 height 12
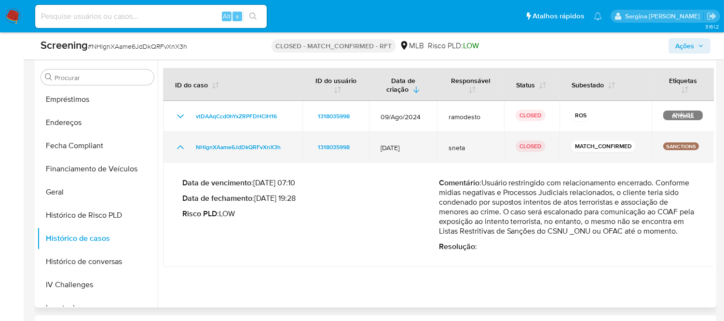
click at [180, 151] on icon "Mostrar/Ocultar" at bounding box center [181, 147] width 12 height 12
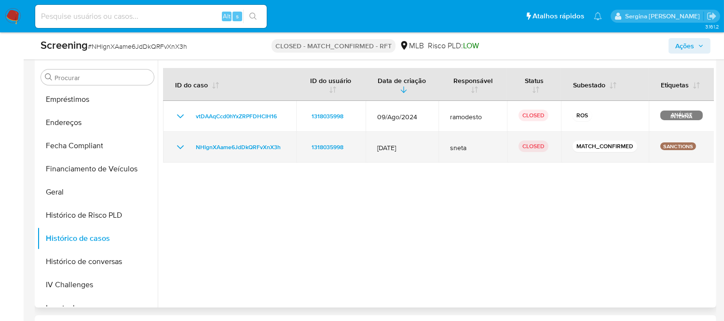
click at [180, 151] on icon "Mostrar/Ocultar" at bounding box center [181, 147] width 12 height 12
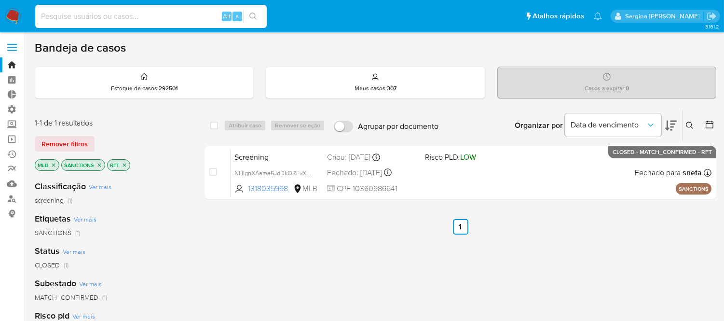
click at [101, 18] on input at bounding box center [151, 16] width 232 height 13
click at [105, 17] on input at bounding box center [151, 16] width 232 height 13
drag, startPoint x: 105, startPoint y: 17, endPoint x: 234, endPoint y: 41, distance: 131.1
click at [234, 52] on div "Pausado Ver notificaciones hIwxzCXVhUFrUfnST7MuXfyJ Alt s Atalhos rápidos Presi…" at bounding box center [362, 294] width 724 height 588
type input "hIwxzCXVhUFrUfnST7MuXfyJ"
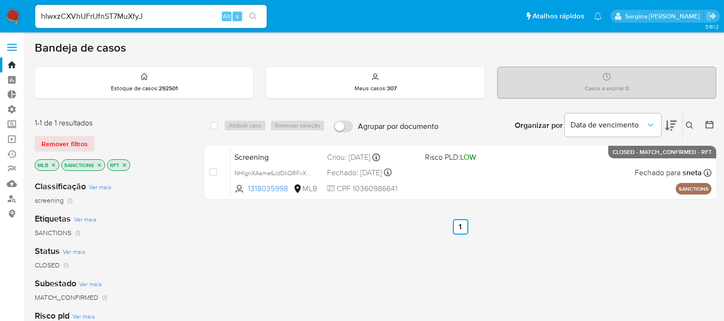
click at [255, 16] on icon "search-icon" at bounding box center [252, 16] width 7 height 7
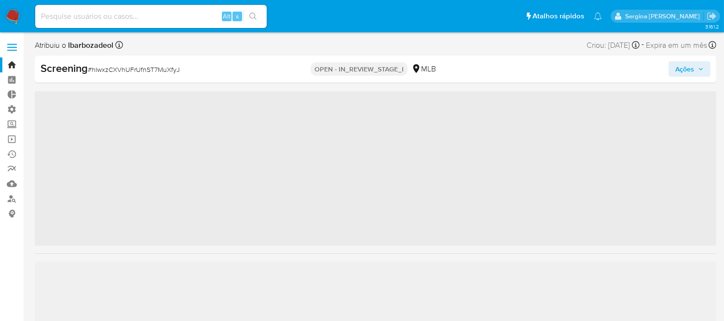
scroll to position [500, 0]
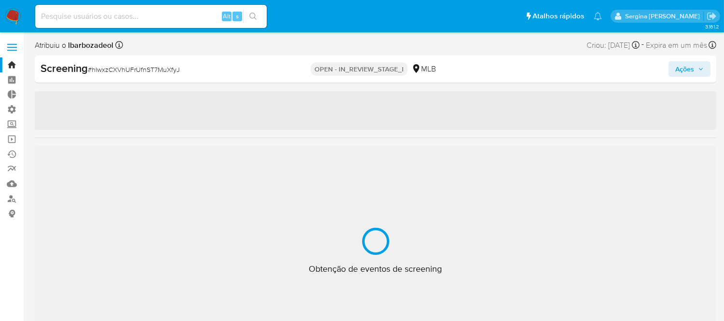
select select "10"
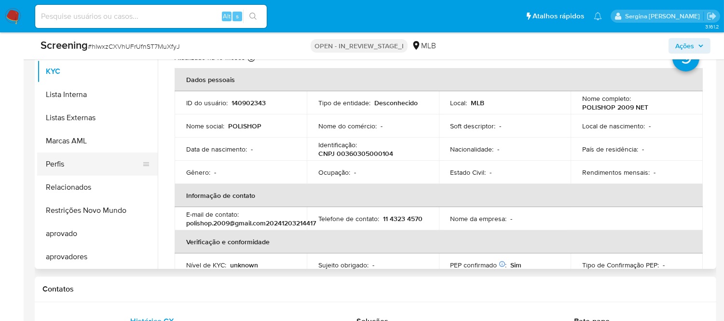
scroll to position [446, 0]
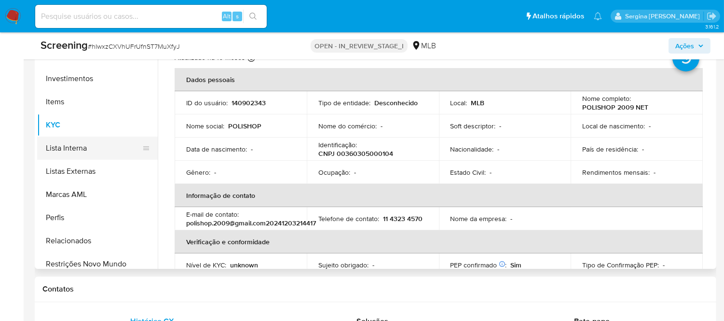
click at [75, 150] on button "Lista Interna" at bounding box center [93, 148] width 113 height 23
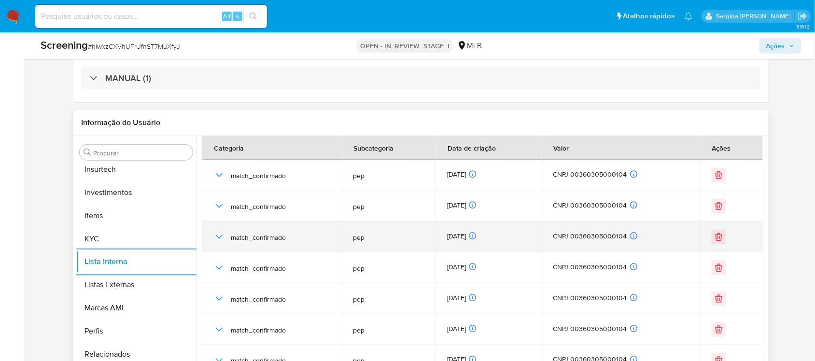
scroll to position [23, 0]
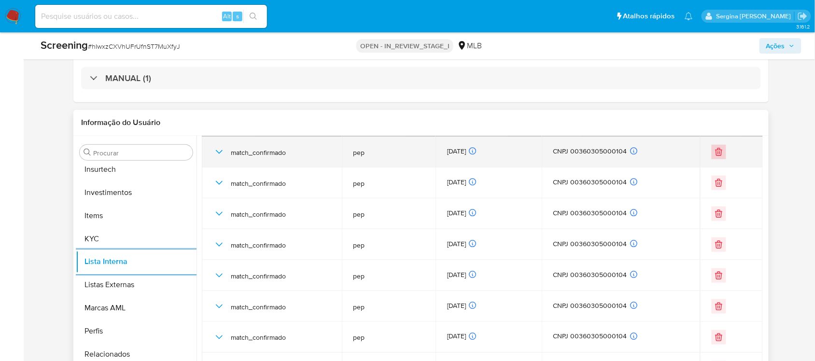
click at [718, 152] on icon "Eliminar" at bounding box center [718, 153] width 0 height 2
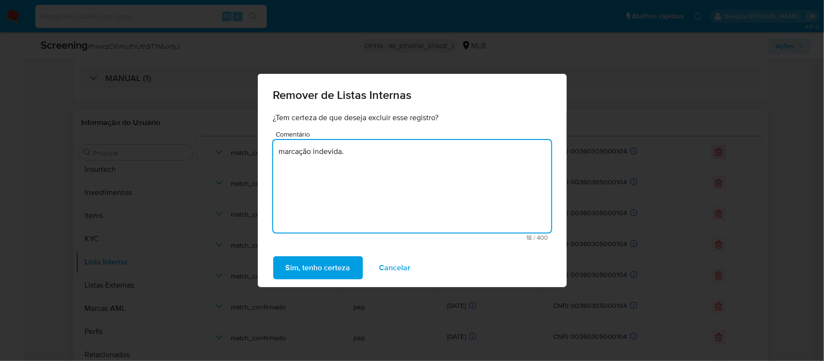
drag, startPoint x: 408, startPoint y: 173, endPoint x: 224, endPoint y: 165, distance: 183.5
click at [224, 165] on div "Remover de Listas Internas ¿Tem certeza de que deseja excluir esse registro? Co…" at bounding box center [412, 180] width 824 height 361
type textarea "marcação indevida."
click at [319, 276] on span "Sim, tenho certeza" at bounding box center [318, 267] width 65 height 21
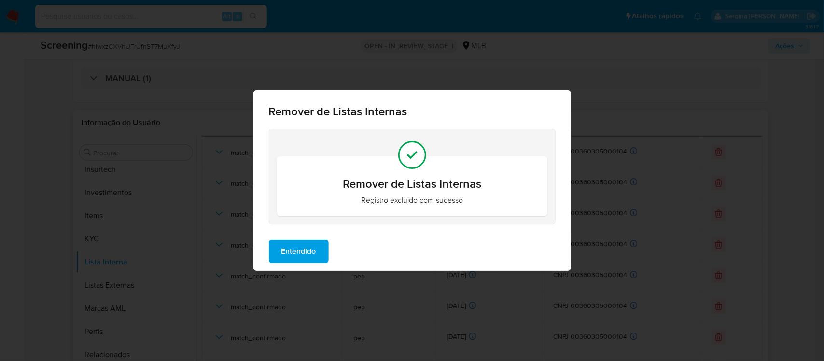
click at [292, 254] on span "Entendido" at bounding box center [298, 251] width 35 height 21
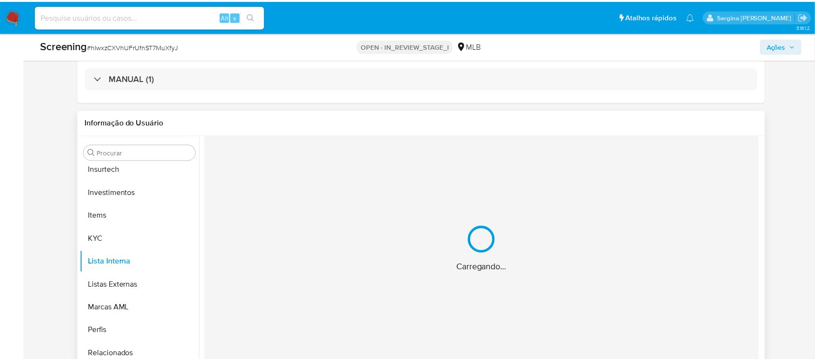
scroll to position [0, 0]
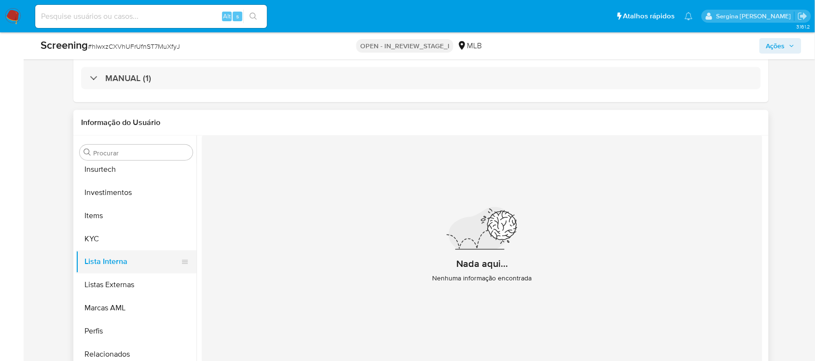
click at [114, 261] on button "Lista Interna" at bounding box center [132, 261] width 113 height 23
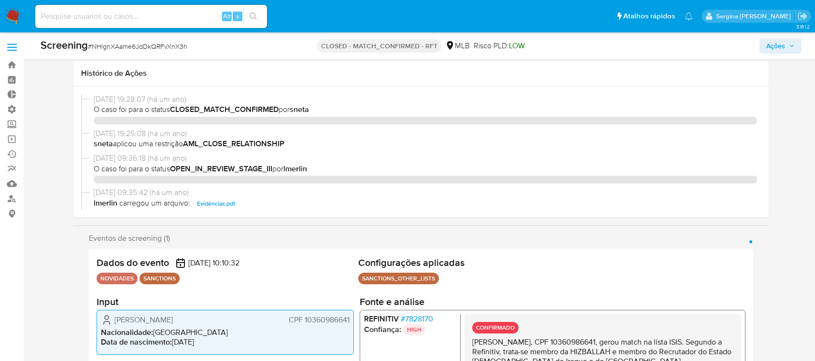
select select "10"
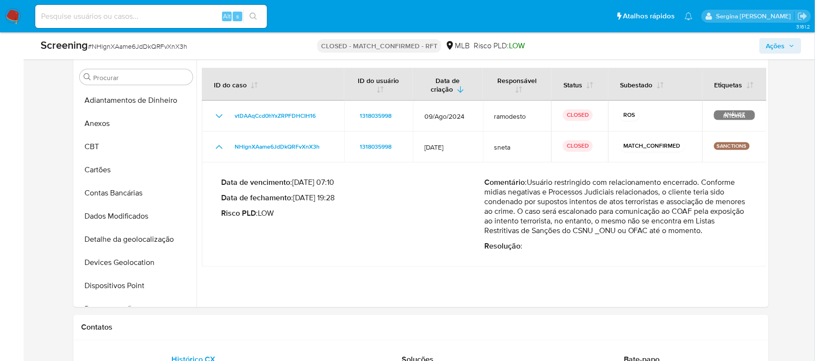
scroll to position [233, 0]
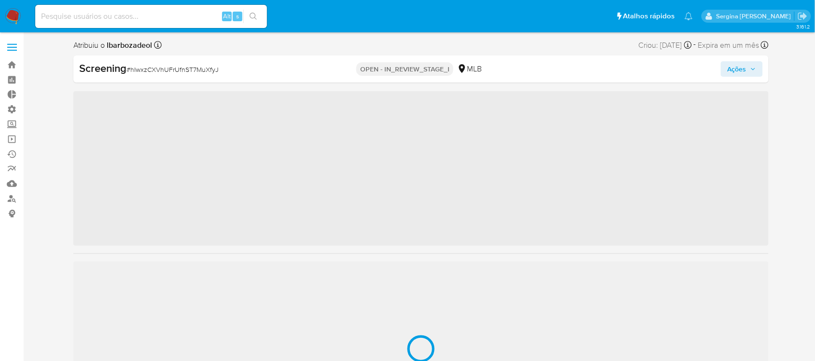
scroll to position [500, 0]
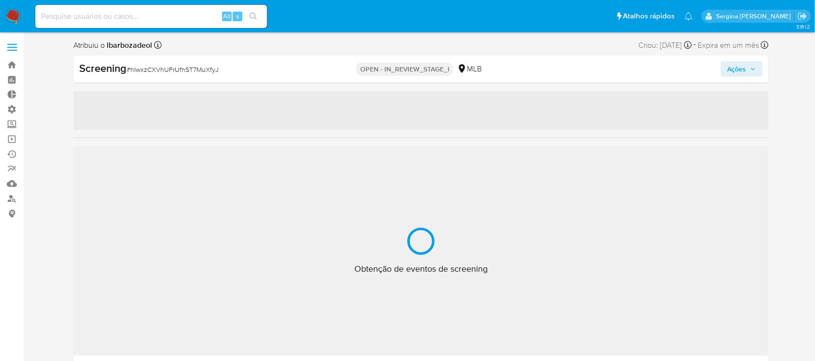
select select "10"
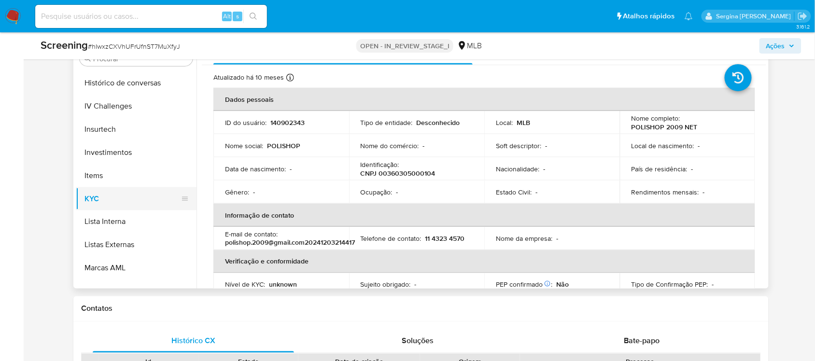
scroll to position [379, 0]
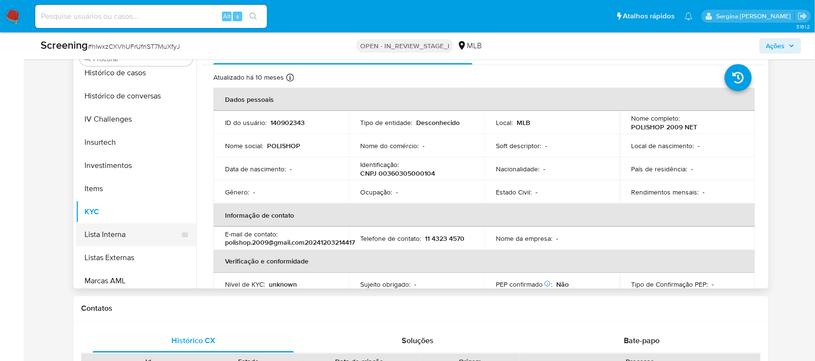
click at [119, 228] on button "Lista Interna" at bounding box center [132, 234] width 113 height 23
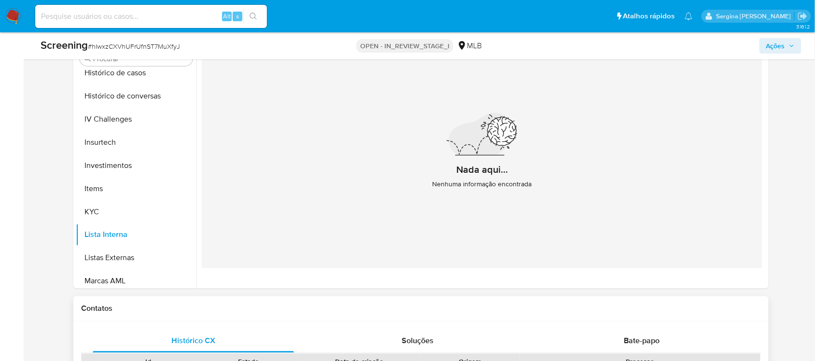
scroll to position [241, 0]
